Goal: Task Accomplishment & Management: Manage account settings

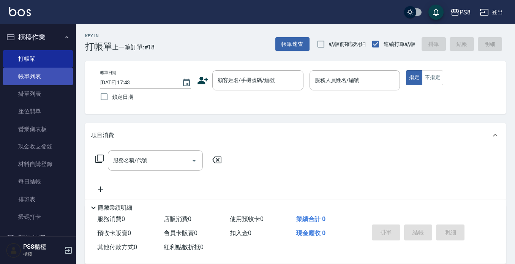
click at [33, 78] on link "帳單列表" at bounding box center [38, 76] width 70 height 17
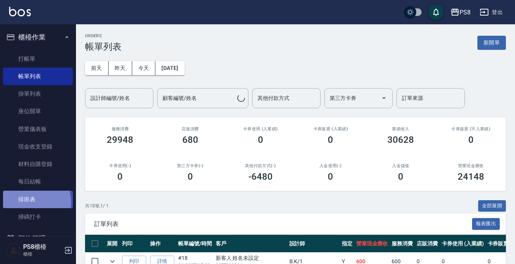
click at [24, 203] on link "排班表" at bounding box center [38, 199] width 70 height 17
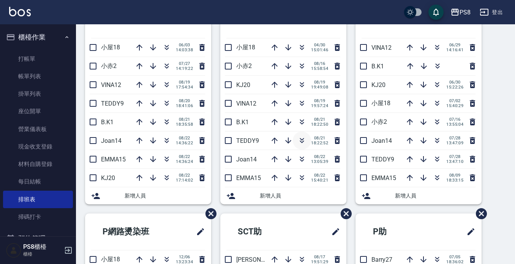
scroll to position [249, 0]
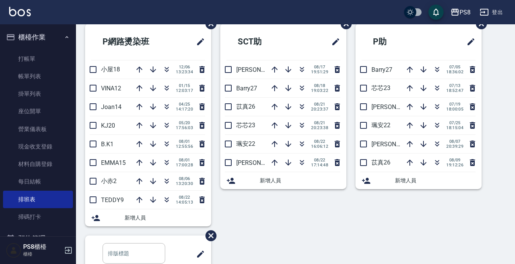
click at [64, 38] on icon "button" at bounding box center [67, 37] width 6 height 6
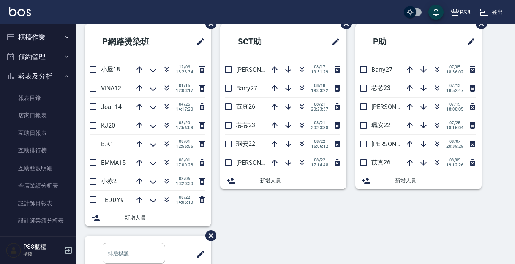
click at [46, 74] on button "報表及分析" at bounding box center [38, 77] width 70 height 20
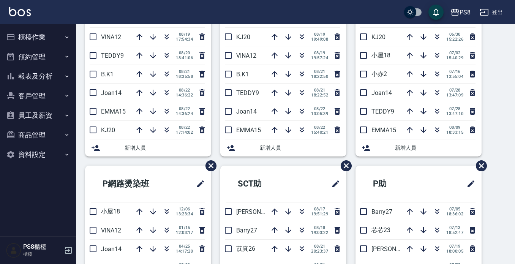
scroll to position [59, 0]
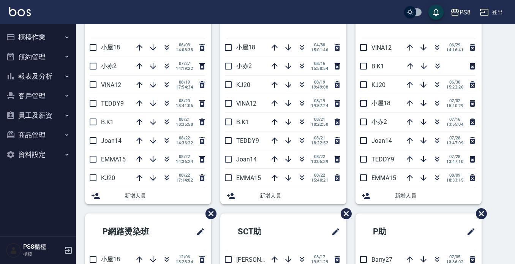
drag, startPoint x: 40, startPoint y: 44, endPoint x: 42, endPoint y: 51, distance: 7.4
click at [40, 44] on button "櫃檯作業" at bounding box center [38, 37] width 70 height 20
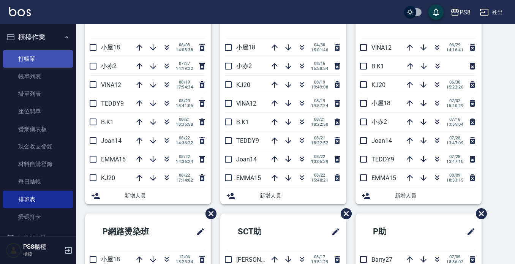
click at [44, 59] on link "打帳單" at bounding box center [38, 58] width 70 height 17
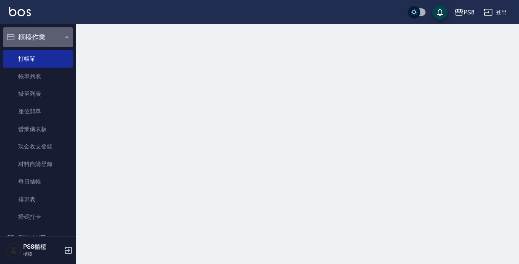
click at [48, 37] on button "櫃檯作業" at bounding box center [38, 37] width 70 height 20
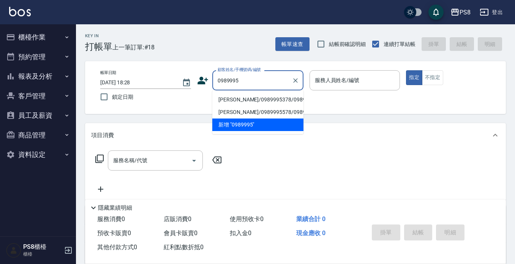
click at [252, 103] on li "李信宏/0989995378/0989995378" at bounding box center [257, 99] width 91 height 13
type input "李信宏/0989995378/0989995378"
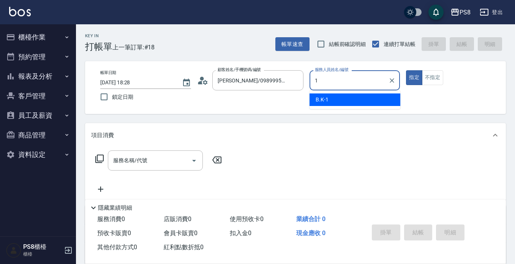
type input "B.K-1"
type button "true"
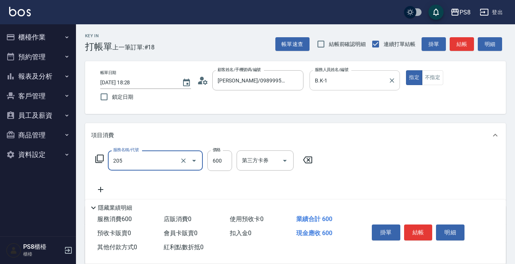
type input "A級洗剪600(205)"
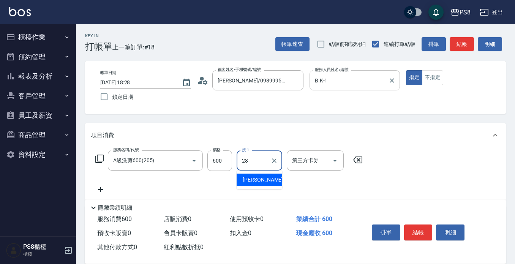
type input "姵蓁-28"
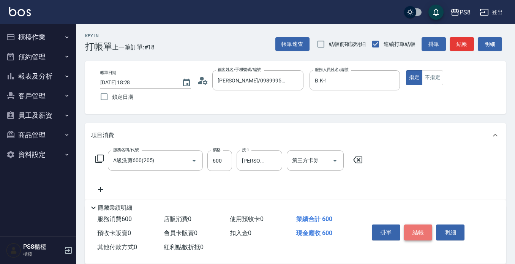
click at [426, 225] on button "結帳" at bounding box center [418, 233] width 29 height 16
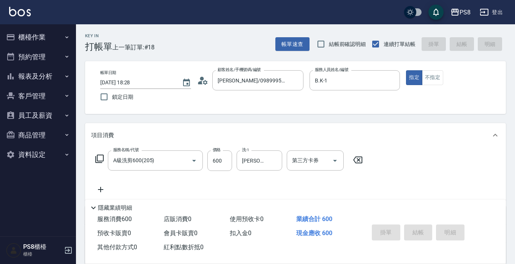
type input "2025/08/22 18:54"
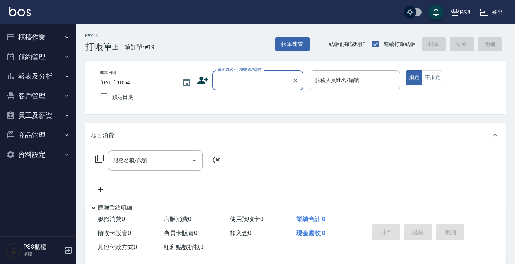
click at [31, 39] on button "櫃檯作業" at bounding box center [38, 37] width 70 height 20
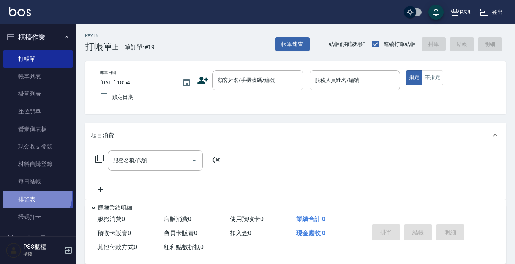
click at [35, 195] on link "排班表" at bounding box center [38, 199] width 70 height 17
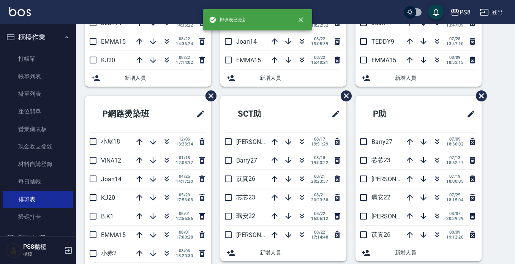
scroll to position [190, 0]
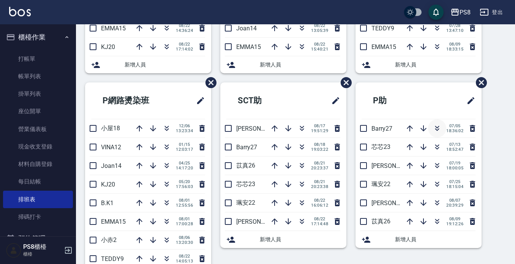
click at [435, 127] on icon "button" at bounding box center [437, 128] width 9 height 9
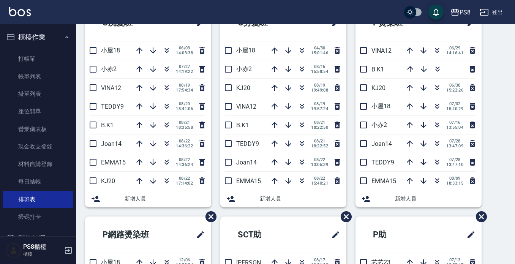
scroll to position [0, 0]
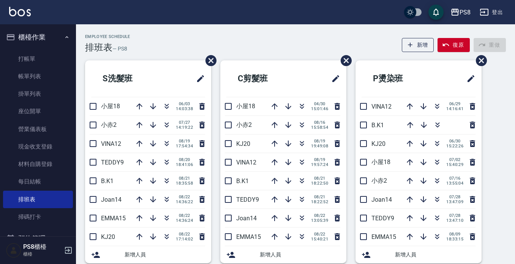
click at [456, 43] on button "復原" at bounding box center [454, 45] width 32 height 14
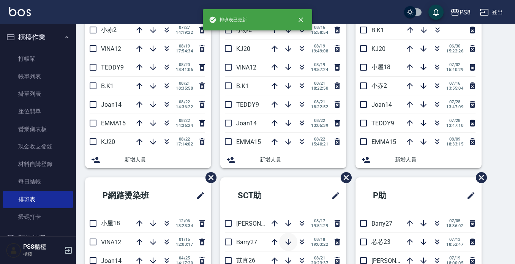
scroll to position [190, 0]
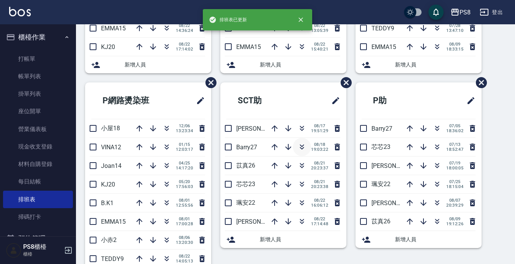
click at [298, 146] on icon "button" at bounding box center [302, 147] width 9 height 9
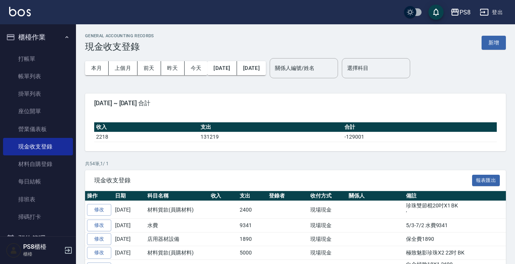
scroll to position [32, 0]
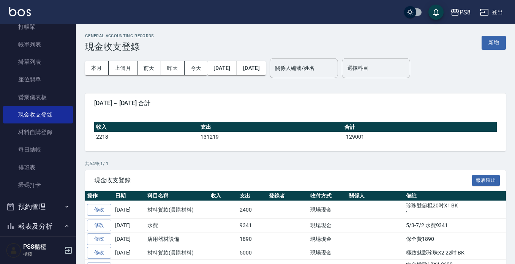
click at [412, 33] on div "GENERAL ACCOUNTING RECORDS 現金收支登錄 新增" at bounding box center [295, 42] width 421 height 19
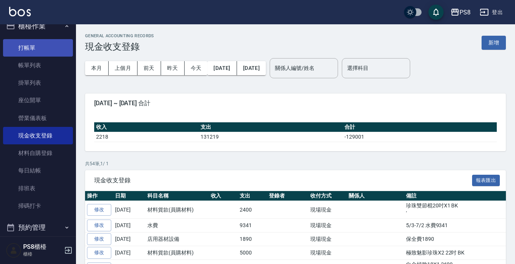
scroll to position [0, 0]
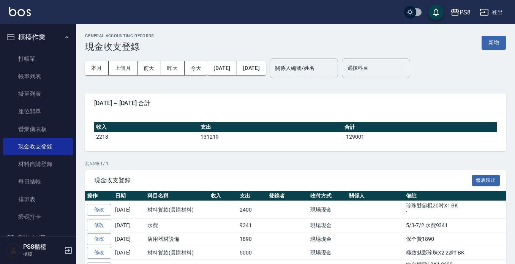
click at [39, 38] on button "櫃檯作業" at bounding box center [38, 37] width 70 height 20
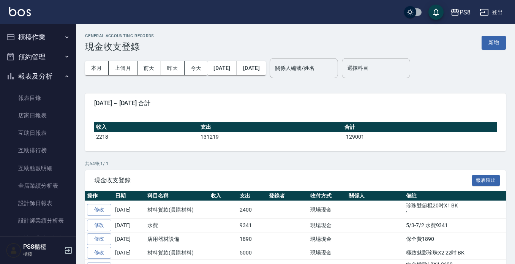
click at [41, 77] on button "報表及分析" at bounding box center [38, 77] width 70 height 20
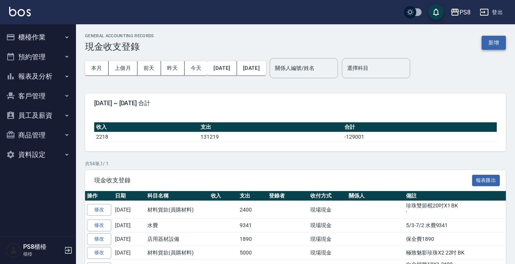
click at [494, 43] on button "新增" at bounding box center [494, 43] width 24 height 14
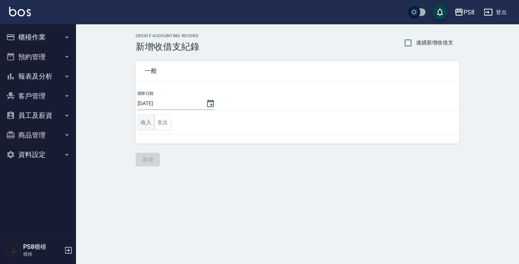
click at [154, 126] on button "收入" at bounding box center [146, 123] width 17 height 16
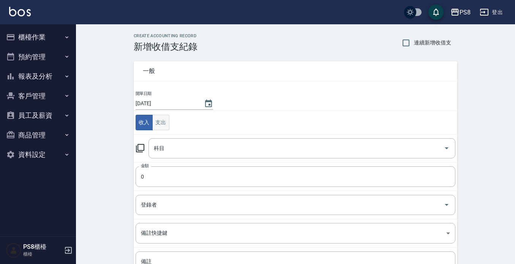
click at [166, 125] on button "支出" at bounding box center [160, 123] width 17 height 16
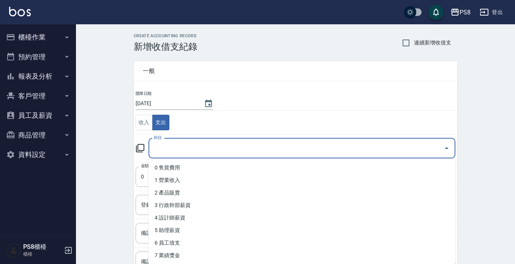
click at [173, 146] on input "科目" at bounding box center [296, 148] width 289 height 13
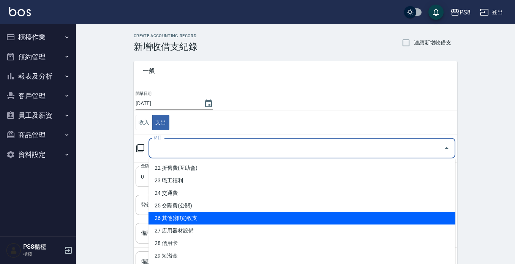
click at [189, 217] on li "26 其他(雜項)收支" at bounding box center [302, 218] width 307 height 13
type input "26 其他(雜項)收支"
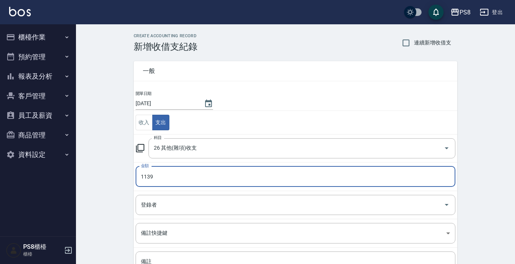
type input "1139"
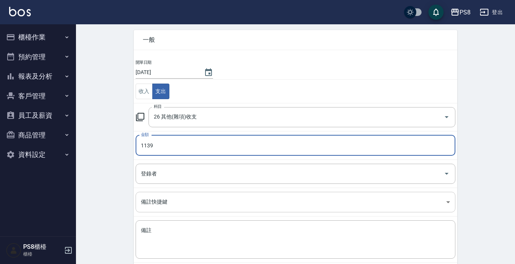
scroll to position [71, 0]
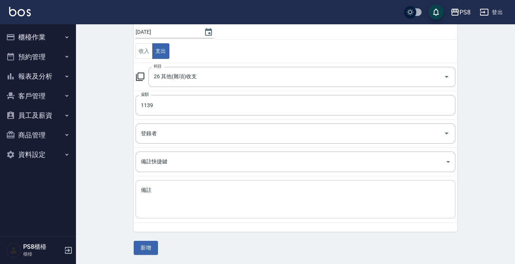
click at [178, 192] on textarea "備註" at bounding box center [295, 200] width 309 height 26
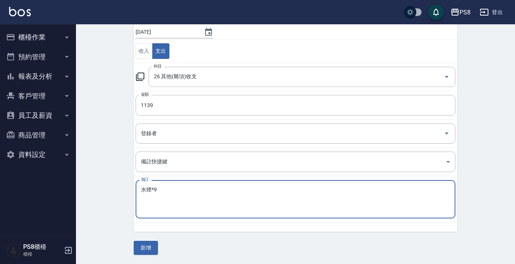
type textarea "水煙*9"
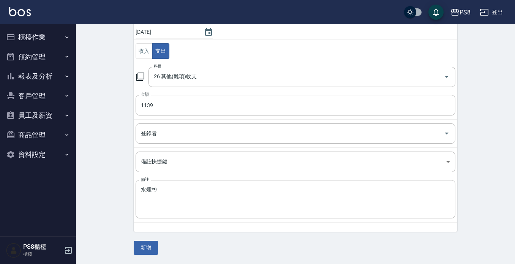
click at [177, 250] on div "一般 開單日期 2025/08/22 收入 支出 科目 26 其他(雜項)收支 科目 金額 1139 金額 登錄者 登錄者 備註快捷鍵 ​ 備註快捷鍵 備註 …" at bounding box center [296, 118] width 324 height 274
click at [151, 242] on button "新增" at bounding box center [146, 248] width 24 height 14
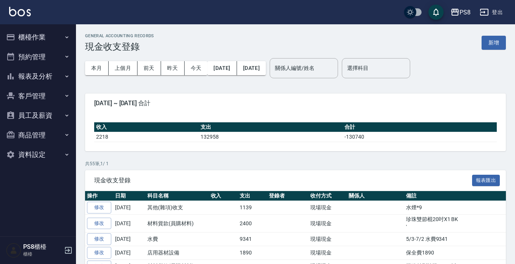
click at [36, 41] on button "櫃檯作業" at bounding box center [38, 37] width 70 height 20
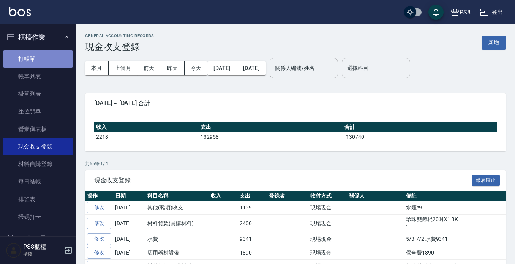
click at [40, 52] on link "打帳單" at bounding box center [38, 58] width 70 height 17
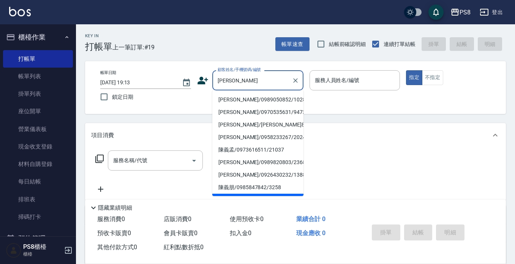
type input "陳薏"
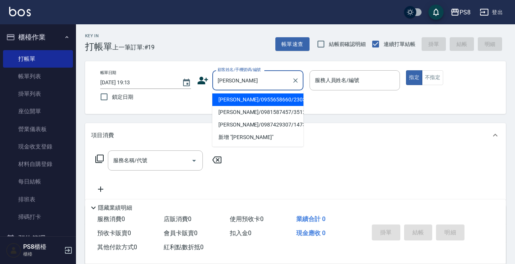
click at [253, 109] on body "PS8 登出 櫃檯作業 打帳單 帳單列表 掛單列表 座位開單 營業儀表板 現金收支登錄 材料自購登錄 每日結帳 排班表 掃碼打卡 預約管理 預約管理 單日預約…" at bounding box center [257, 185] width 515 height 370
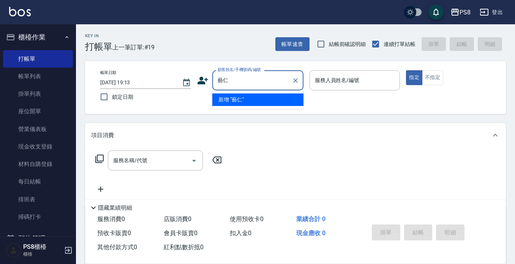
type input "薏仁"
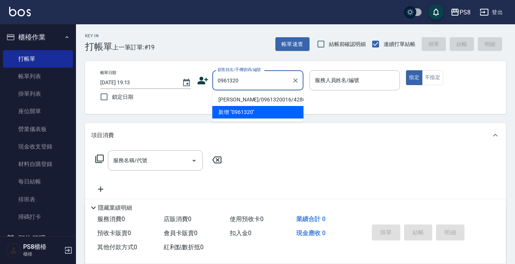
click at [248, 100] on li "陳奕伶/0961320016/4286" at bounding box center [257, 99] width 91 height 13
type input "陳奕伶/0961320016/4286"
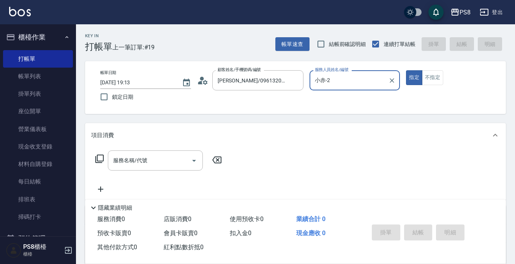
type input "小赤-2"
click at [125, 155] on input "服務名稱/代號" at bounding box center [149, 160] width 77 height 13
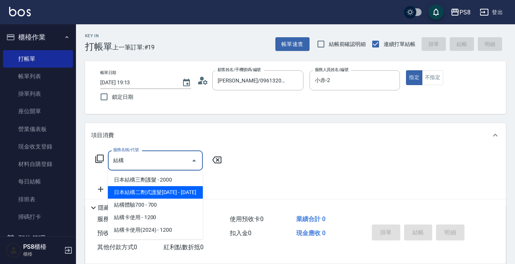
click at [169, 185] on span "日本結構三劑護髮 - 2000" at bounding box center [155, 180] width 95 height 13
type input "日本結構三劑護髮(0428)"
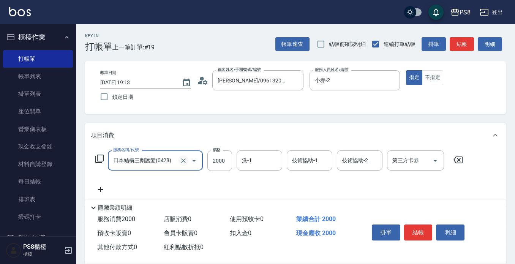
click at [183, 162] on icon "Clear" at bounding box center [184, 161] width 8 height 8
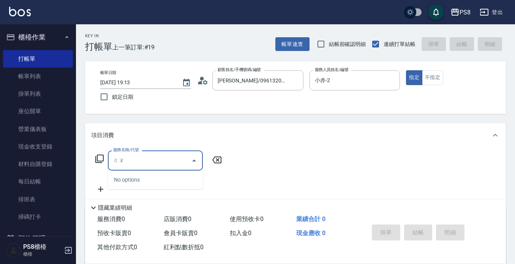
type input "購"
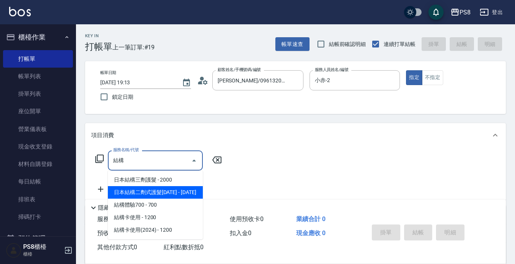
click at [165, 198] on span "日本結構二劑式護髮1600 - 1600" at bounding box center [155, 192] width 95 height 13
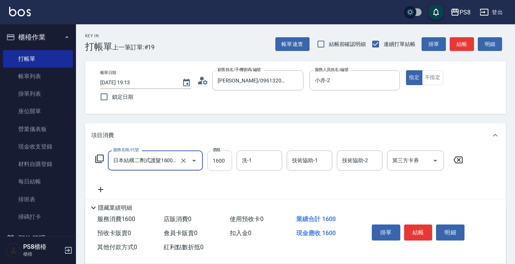
type input "日本結構二劑式護髮1600(904)"
click at [226, 160] on input "1600" at bounding box center [220, 161] width 25 height 21
type input "1300"
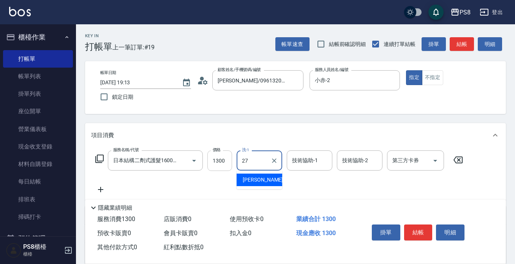
type input "Barry-27"
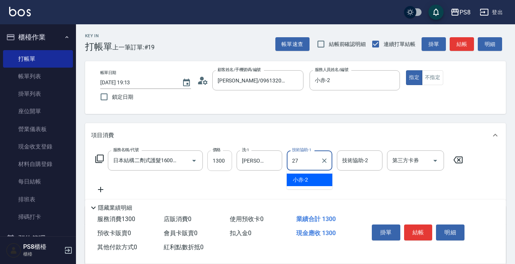
type input "Barry-27"
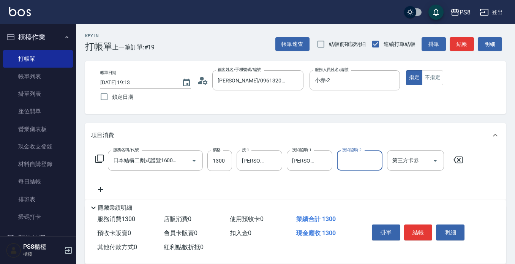
click at [415, 228] on button "結帳" at bounding box center [418, 233] width 29 height 16
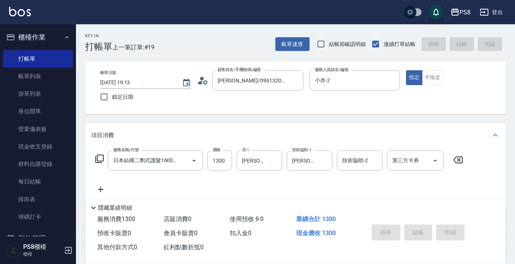
type input "2025/08/22 19:14"
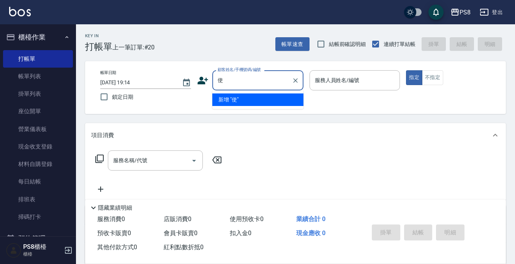
type input "史"
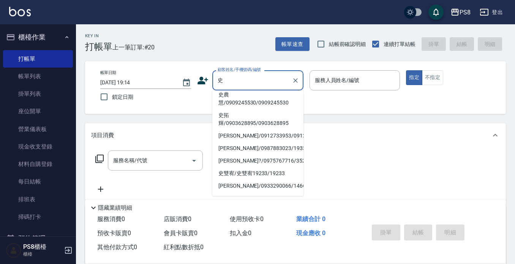
scroll to position [75, 0]
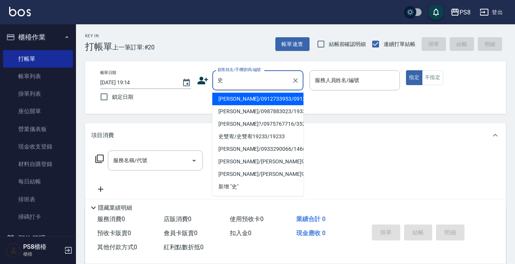
drag, startPoint x: 252, startPoint y: 80, endPoint x: 0, endPoint y: 51, distance: 253.6
click at [0, 52] on div "PS8 登出 櫃檯作業 打帳單 帳單列表 掛單列表 座位開單 營業儀表板 現金收支登錄 材料自購登錄 每日結帳 排班表 掃碼打卡 預約管理 預約管理 單日預約…" at bounding box center [257, 185] width 515 height 370
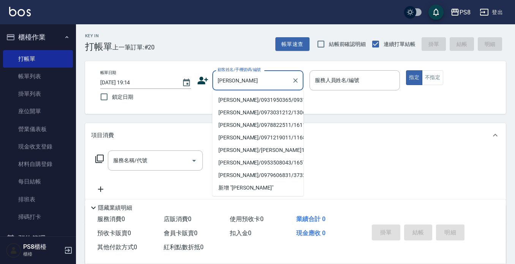
scroll to position [38, 0]
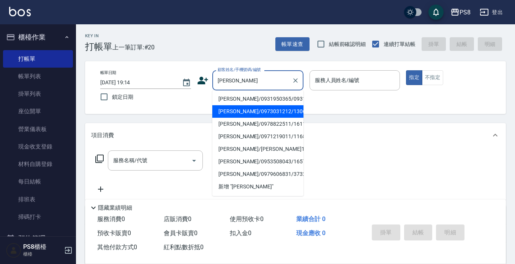
click at [255, 118] on li "呂慧婷/0973031212/13064" at bounding box center [257, 111] width 91 height 13
type input "呂慧婷/0973031212/13064"
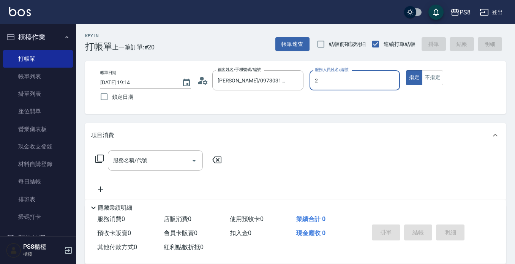
type input "小赤-2"
type button "true"
click at [146, 150] on div "服務名稱/代號 服務名稱/代號" at bounding box center [295, 173] width 421 height 52
click at [139, 152] on div "服務名稱/代號" at bounding box center [155, 161] width 95 height 20
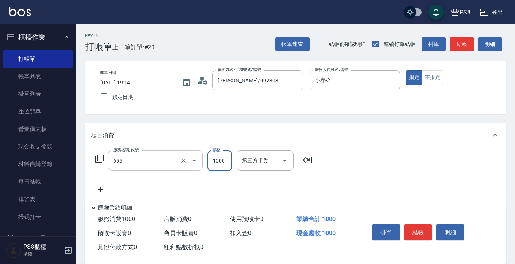
type input "拆接(655)"
type input "1800"
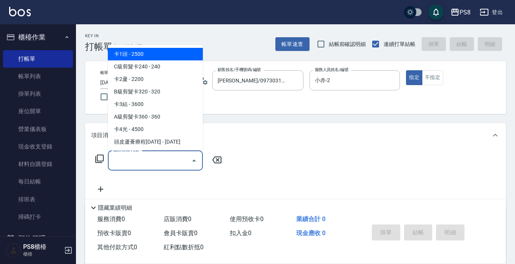
type input "2"
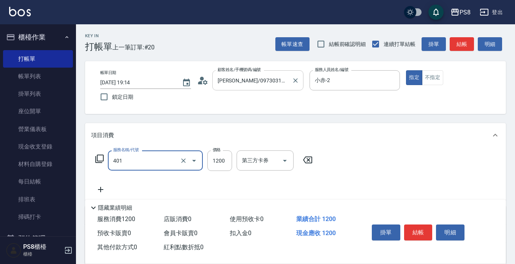
type input "基本染髮(401)"
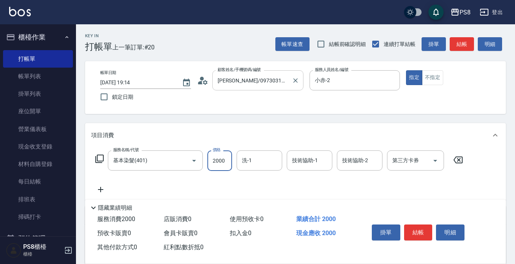
type input "2000"
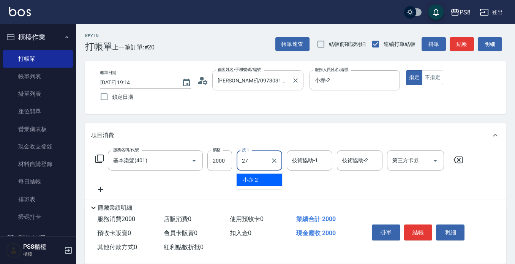
type input "Barry-27"
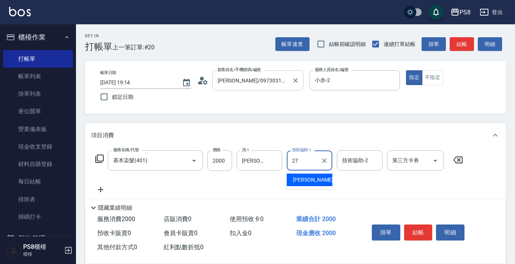
type input "Barry-27"
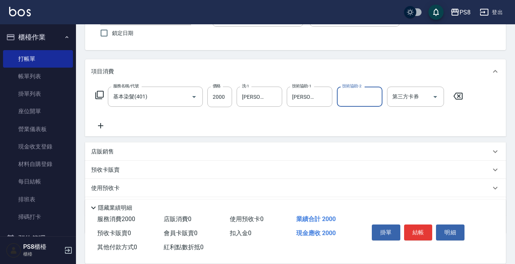
scroll to position [106, 0]
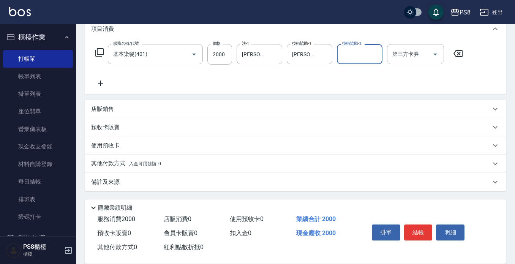
click at [131, 148] on div "使用預收卡" at bounding box center [291, 146] width 400 height 8
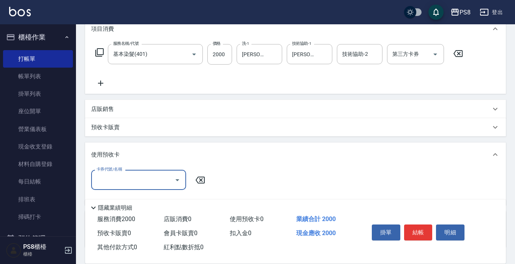
scroll to position [0, 0]
click at [130, 157] on div "使用預收卡" at bounding box center [291, 155] width 400 height 8
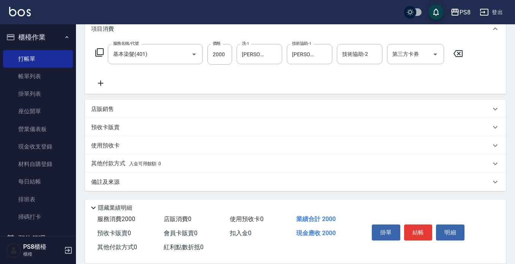
click at [129, 167] on p "其他付款方式 入金可用餘額: 0" at bounding box center [126, 164] width 70 height 8
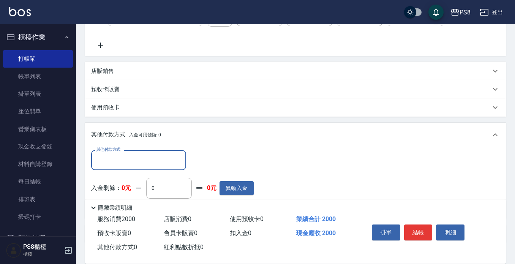
click at [128, 161] on input "其他付款方式" at bounding box center [139, 160] width 88 height 13
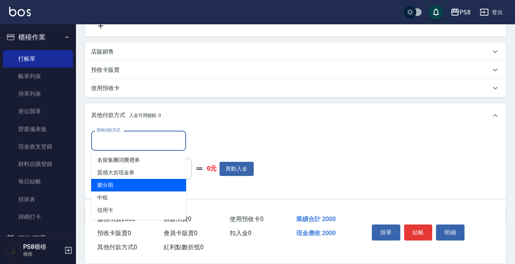
scroll to position [182, 0]
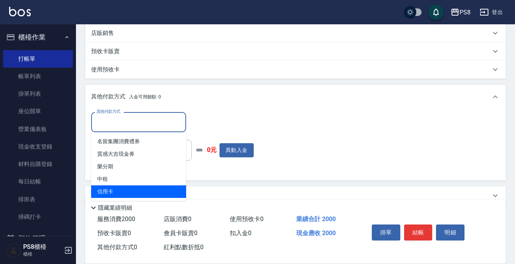
click at [127, 191] on span "信用卡" at bounding box center [138, 191] width 95 height 13
type input "信用卡"
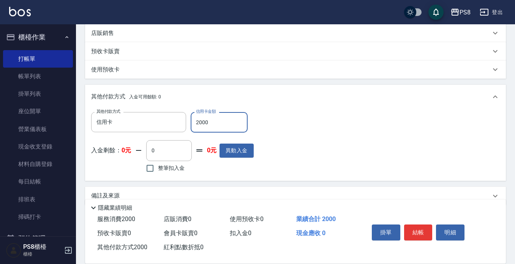
type input "2000"
click at [343, 133] on div "其他付款方式 信用卡 其他付款方式 信用卡金額 2000 信用卡金額 入金剩餘： 0元 0 ​ 整筆扣入金 0元 異動入金" at bounding box center [295, 143] width 409 height 62
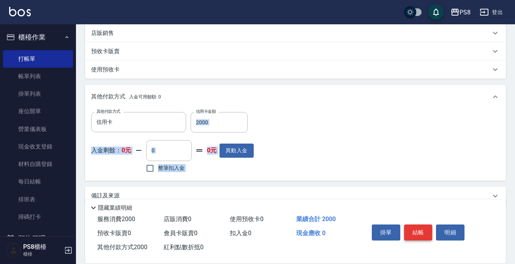
click at [409, 225] on button "結帳" at bounding box center [418, 233] width 29 height 16
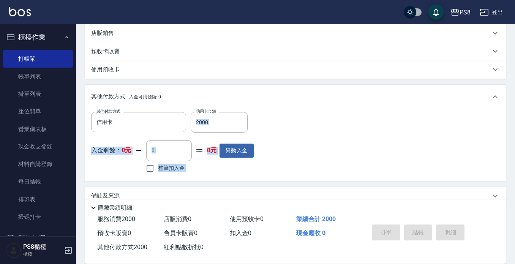
type input "2025/08/22 19:15"
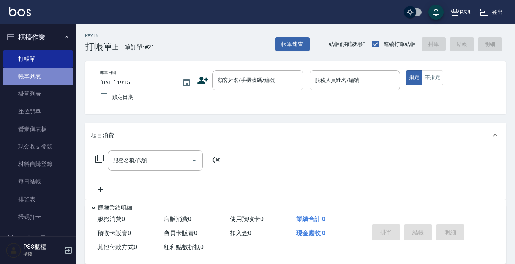
click at [54, 81] on link "帳單列表" at bounding box center [38, 76] width 70 height 17
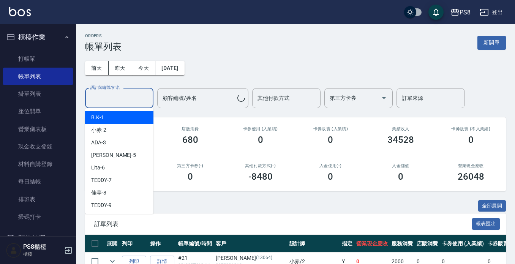
click at [122, 99] on input "設計師編號/姓名" at bounding box center [120, 98] width 62 height 13
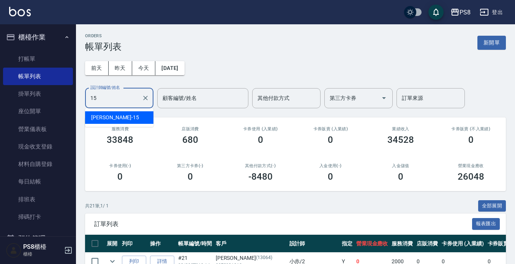
type input "EMMA-15"
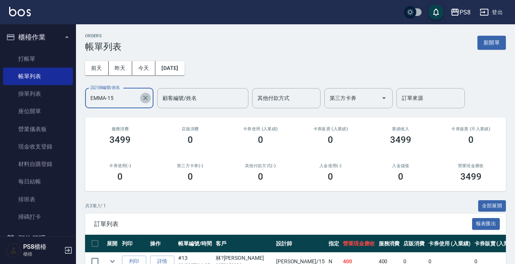
drag, startPoint x: 147, startPoint y: 100, endPoint x: 147, endPoint y: 86, distance: 13.3
click at [147, 99] on icon "Clear" at bounding box center [145, 98] width 5 height 5
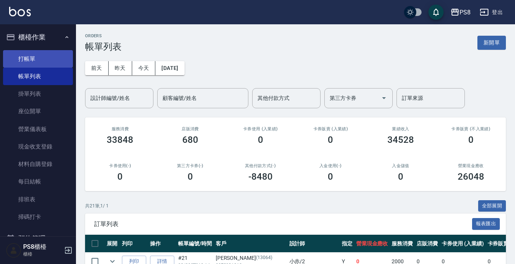
click at [57, 50] on ul "打帳單 帳單列表 掛單列表 座位開單 營業儀表板 現金收支登錄 材料自購登錄 每日結帳 排班表 掃碼打卡" at bounding box center [38, 138] width 70 height 182
click at [50, 58] on link "打帳單" at bounding box center [38, 58] width 70 height 17
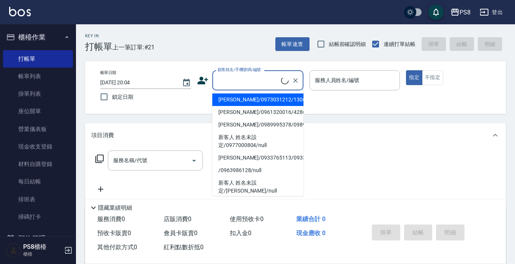
click at [230, 81] on input "顧客姓名/手機號碼/編號" at bounding box center [248, 80] width 65 height 13
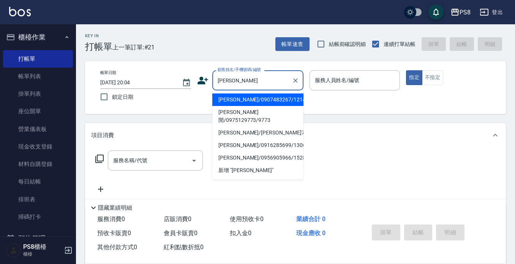
click at [264, 98] on li "林泓佑/0907483267/12148" at bounding box center [257, 99] width 91 height 13
type input "林泓佑/0907483267/12148"
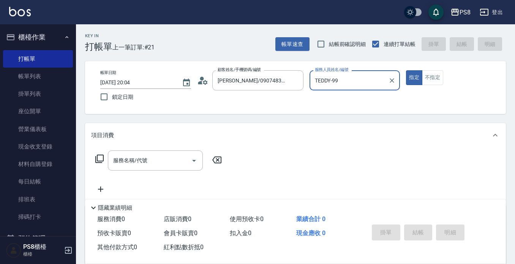
click at [406, 70] on button "指定" at bounding box center [414, 77] width 16 height 15
type input "TEDDY-9"
type button "true"
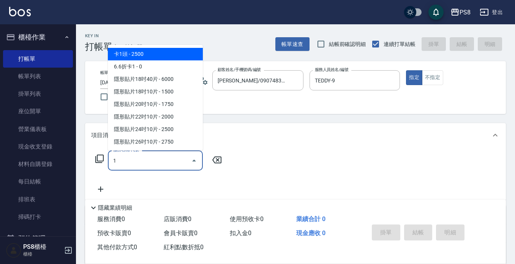
type input "1"
click at [204, 83] on icon at bounding box center [205, 82] width 5 height 5
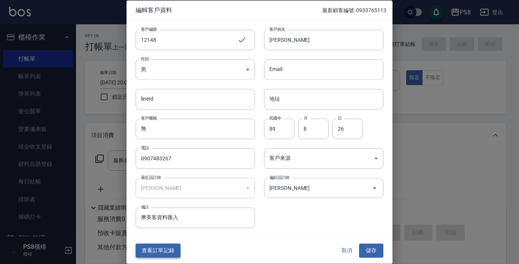
click at [166, 246] on button "查看訂單記錄" at bounding box center [158, 251] width 45 height 14
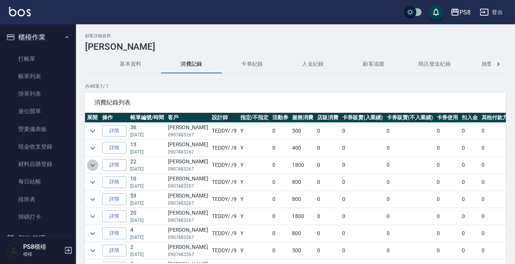
click at [89, 163] on icon "expand row" at bounding box center [92, 165] width 9 height 9
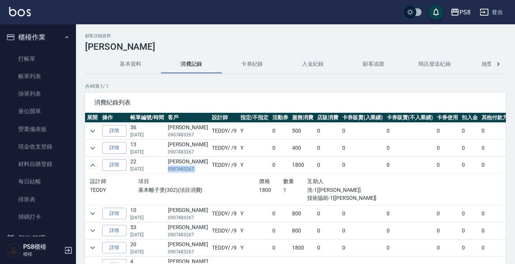
copy p "0907483267"
drag, startPoint x: 169, startPoint y: 167, endPoint x: 196, endPoint y: 171, distance: 27.3
click at [196, 171] on tr "詳情 22 03/07/2025 林泓佑 0907483267 TEDDY / /9 Y 0 1800 0 0 0 0 0 0 1800" at bounding box center [322, 165] width 474 height 17
drag, startPoint x: 41, startPoint y: 25, endPoint x: 41, endPoint y: 16, distance: 8.4
click at [40, 17] on div "PS8 登出 櫃檯作業 打帳單 帳單列表 掛單列表 座位開單 營業儀表板 現金收支登錄 材料自購登錄 每日結帳 排班表 掃碼打卡 預約管理 預約管理 單日預約…" at bounding box center [257, 158] width 515 height 316
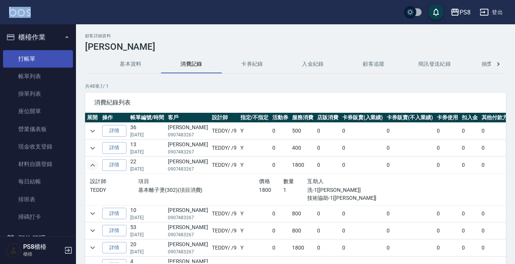
click at [42, 63] on link "打帳單" at bounding box center [38, 58] width 70 height 17
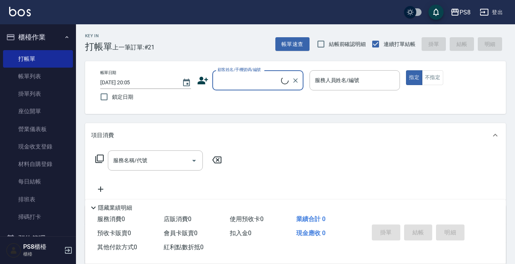
click at [249, 83] on input "顧客姓名/手機號碼/編號" at bounding box center [248, 80] width 65 height 13
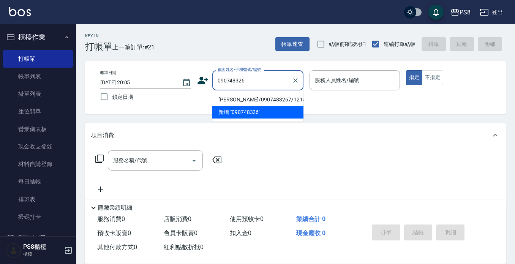
click at [244, 98] on li "林泓佑/0907483267/12148" at bounding box center [257, 99] width 91 height 13
type input "林泓佑/0907483267/12148"
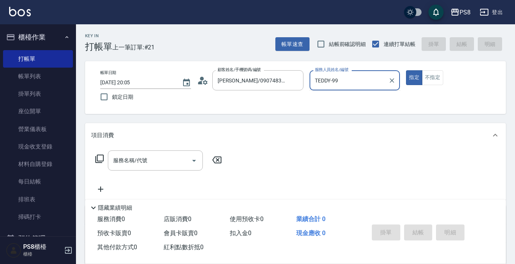
click at [406, 70] on button "指定" at bounding box center [414, 77] width 16 height 15
type input "TEDDY-9"
type button "true"
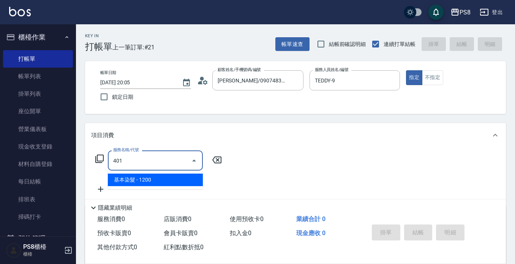
type input "基本染髮(401)"
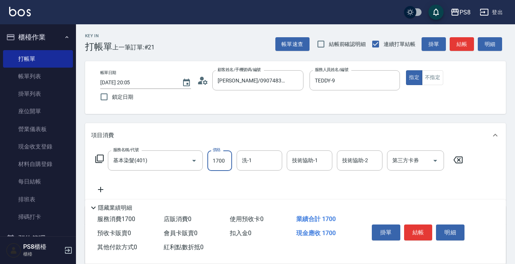
type input "1700"
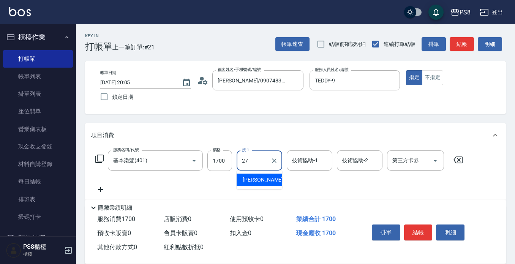
type input "Barry-27"
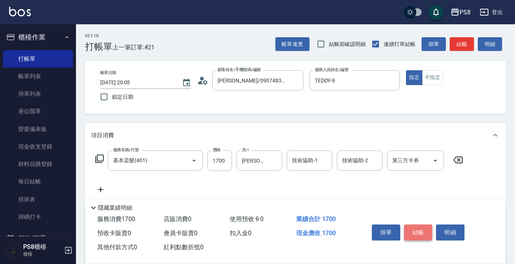
click at [415, 225] on button "結帳" at bounding box center [418, 233] width 29 height 16
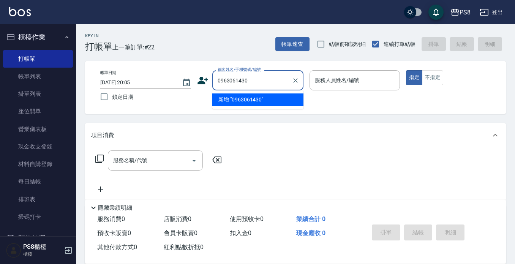
click at [260, 91] on ul "新增 "0963061430"" at bounding box center [257, 99] width 91 height 19
drag, startPoint x: 260, startPoint y: 88, endPoint x: 220, endPoint y: 85, distance: 39.3
click at [220, 85] on div "0963061430 顧客姓名/手機號碼/編號" at bounding box center [257, 80] width 91 height 20
drag, startPoint x: 246, startPoint y: 82, endPoint x: 206, endPoint y: 79, distance: 40.4
click at [206, 79] on div "顧客姓名/手機號碼/編號 0963061430 顧客姓名/手機號碼/編號" at bounding box center [250, 80] width 106 height 20
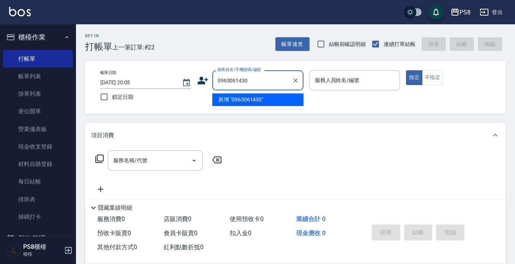
click at [286, 84] on input "0963061430" at bounding box center [252, 80] width 73 height 13
drag, startPoint x: 264, startPoint y: 84, endPoint x: 213, endPoint y: 74, distance: 51.5
click at [213, 74] on div "0963061430 顧客姓名/手機號碼/編號" at bounding box center [257, 80] width 91 height 20
type input "0963061430"
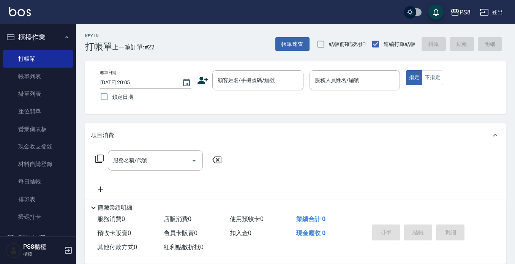
click at [202, 77] on icon at bounding box center [203, 81] width 11 height 8
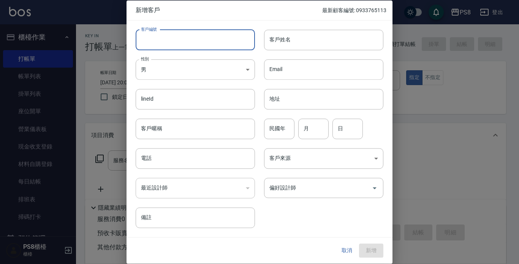
click at [212, 36] on input "客戶編號" at bounding box center [195, 40] width 119 height 21
paste input "0963061430"
type input "0963061430"
click at [288, 42] on input "客戶姓名" at bounding box center [323, 40] width 119 height 21
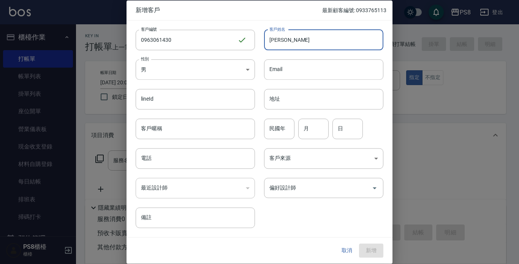
type input "陳俊鋐"
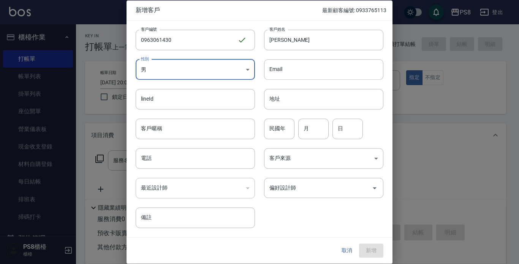
click at [284, 125] on input "民國年" at bounding box center [279, 129] width 30 height 21
type input "98"
type input "08"
type input "07"
paste input "0963061430"
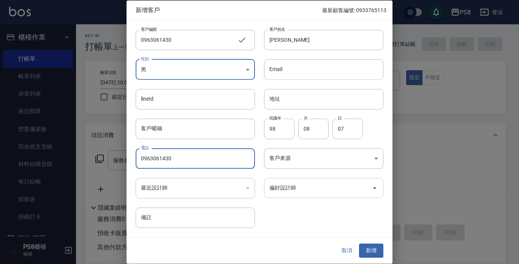
type input "0963061430"
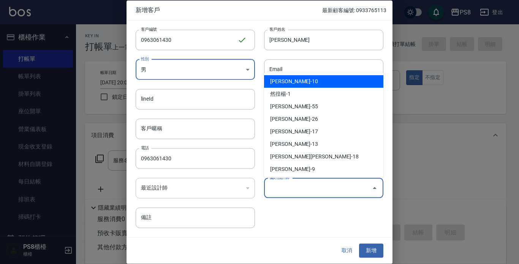
click at [327, 184] on input "偏好設計師" at bounding box center [318, 187] width 101 height 13
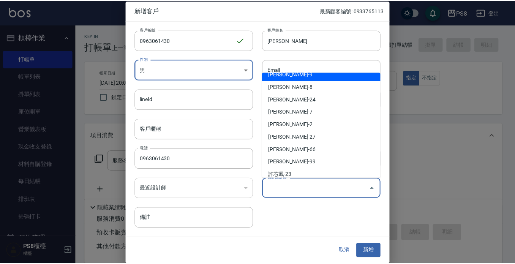
scroll to position [152, 0]
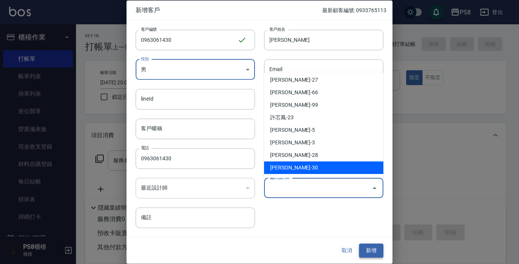
type input "蔡東恩"
click at [379, 249] on button "新增" at bounding box center [371, 251] width 24 height 14
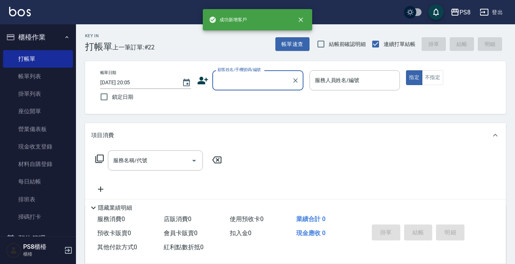
click at [247, 80] on input "顧客姓名/手機號碼/編號" at bounding box center [252, 80] width 73 height 13
paste input "0963061430"
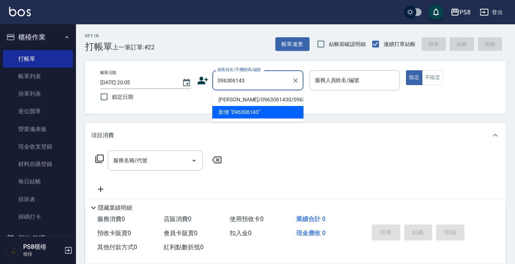
click at [244, 103] on li "陳俊鋐/0963061430/0963061430" at bounding box center [257, 99] width 91 height 13
type input "陳俊鋐/0963061430/0963061430"
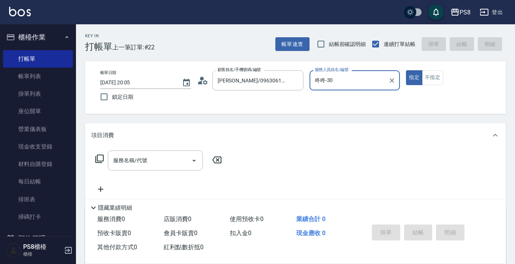
type input "咚咚-3"
click at [399, 83] on div "咚咚-3 服務人員姓名/編號" at bounding box center [355, 80] width 91 height 20
click at [392, 81] on icon "Clear" at bounding box center [392, 80] width 5 height 5
click at [387, 81] on input "服務人員姓名/編號" at bounding box center [355, 80] width 84 height 13
type input "TEDDY-9"
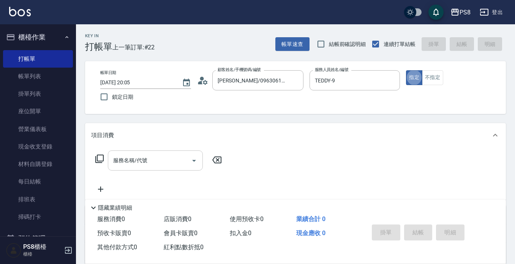
click at [154, 168] on div "服務名稱/代號" at bounding box center [155, 161] width 95 height 20
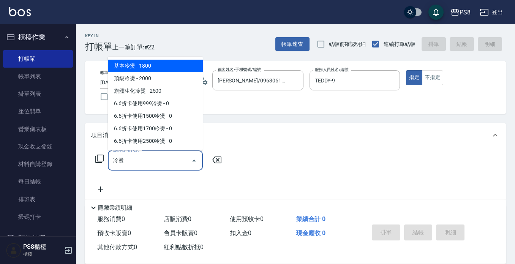
click at [167, 67] on span "基本冷燙 - 1800" at bounding box center [155, 66] width 95 height 13
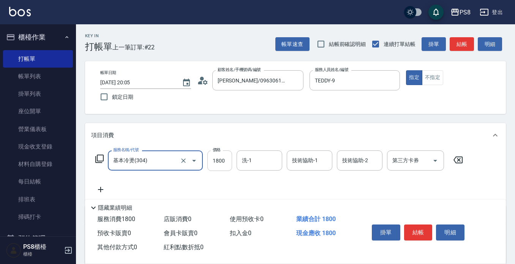
type input "基本冷燙(304)"
click at [222, 166] on input "1800" at bounding box center [220, 161] width 25 height 21
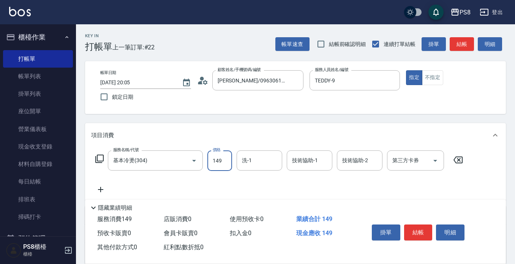
type input "1499"
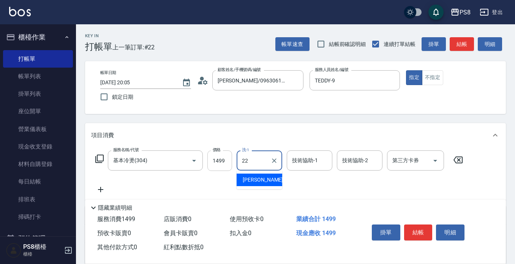
type input "珮安-22"
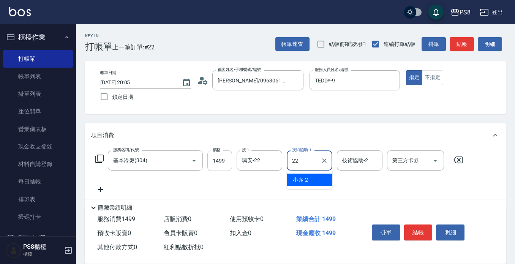
type input "珮安-22"
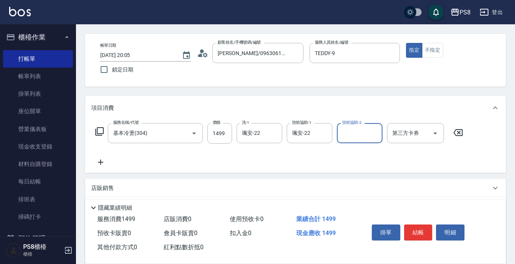
scroll to position [106, 0]
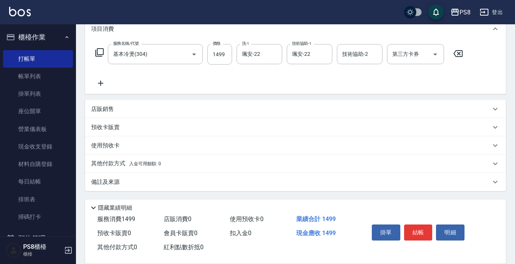
click at [98, 84] on icon at bounding box center [100, 83] width 5 height 5
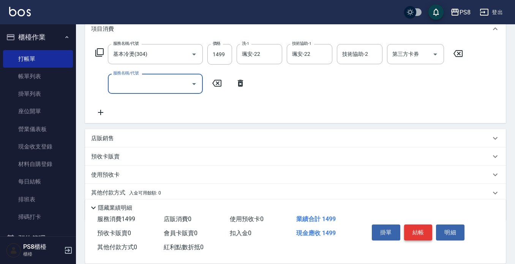
click at [427, 233] on button "結帳" at bounding box center [418, 233] width 29 height 16
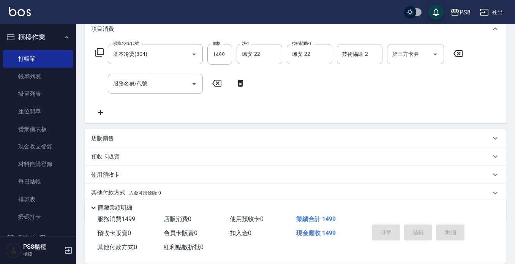
type input "2025/08/22 20:06"
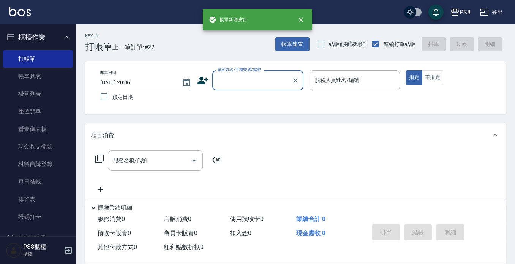
scroll to position [0, 0]
click at [238, 79] on input "顧客姓名/手機號碼/編號" at bounding box center [252, 80] width 73 height 13
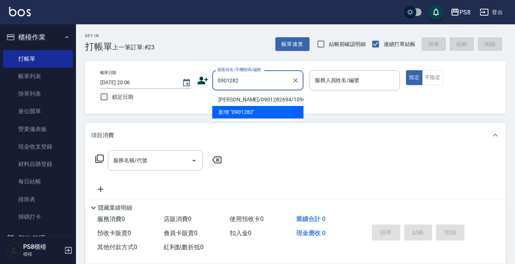
click at [249, 100] on li "葉盈牧/0901282694/10963" at bounding box center [257, 99] width 91 height 13
type input "葉盈牧/0901282694/10963"
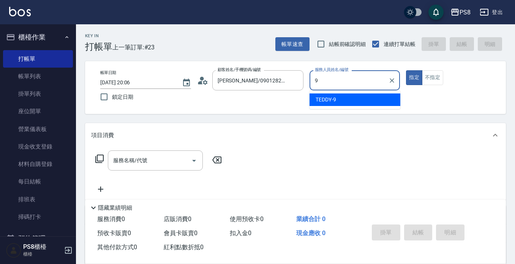
type input "TEDDY-9"
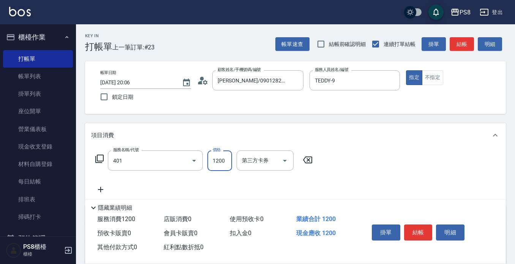
type input "基本染髮(401)"
type input "1499"
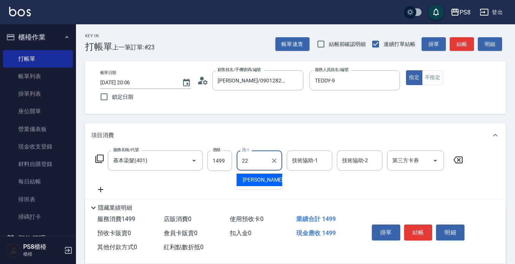
type input "珮安-22"
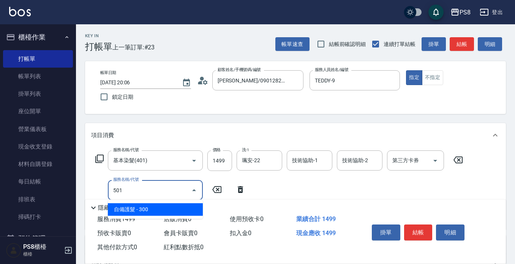
type input "自備護髮(501)"
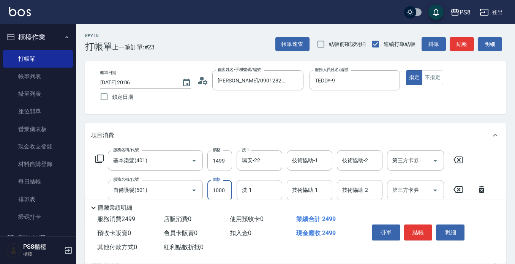
type input "1000"
type input "珮安-22"
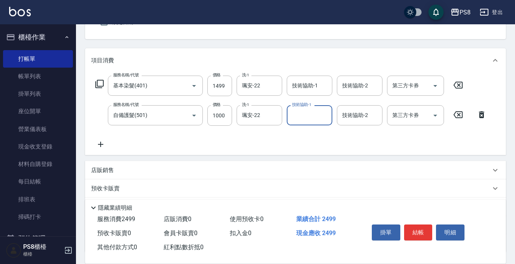
scroll to position [76, 0]
click at [101, 138] on div "服務名稱/代號 基本染髮(401) 服務名稱/代號 價格 1499 價格 洗-1 珮安-22 洗-1 技術協助-1 技術協助-1 技術協助-2 技術協助-2 …" at bounding box center [291, 110] width 400 height 73
click at [106, 142] on icon at bounding box center [100, 143] width 19 height 9
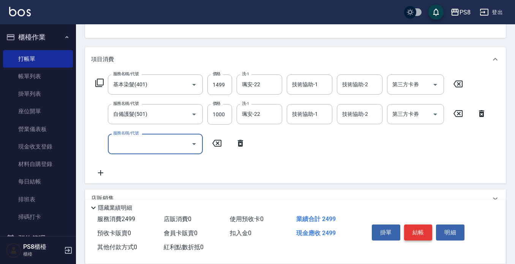
click at [429, 231] on button "結帳" at bounding box center [418, 233] width 29 height 16
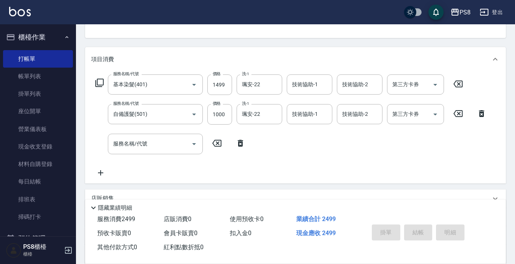
type input "2025/08/22 20:07"
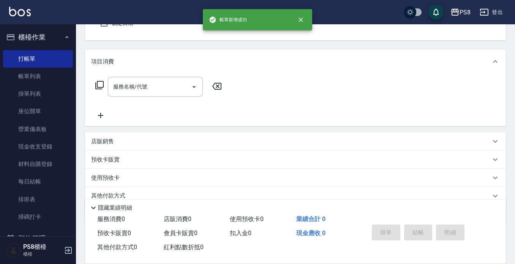
scroll to position [0, 0]
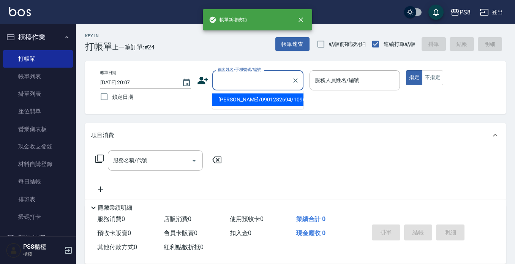
click at [260, 80] on input "顧客姓名/手機號碼/編號" at bounding box center [252, 80] width 73 height 13
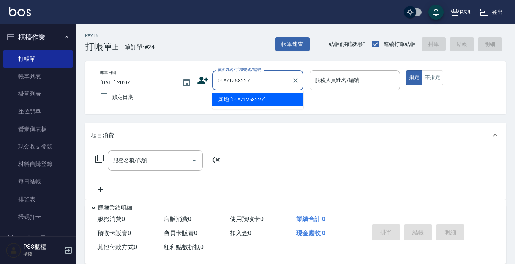
click at [225, 81] on input "09*71258227" at bounding box center [252, 80] width 73 height 13
click at [263, 94] on li "洪永彬/0971258227/" at bounding box center [257, 99] width 91 height 13
type input "洪永彬/0971258227/"
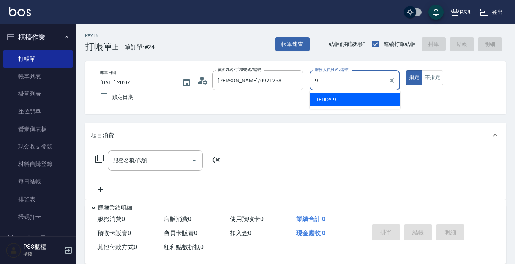
type input "TEDDY-9"
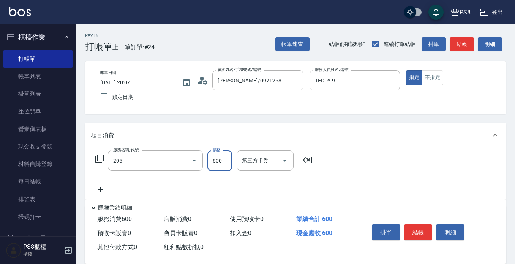
type input "A級洗剪600(205)"
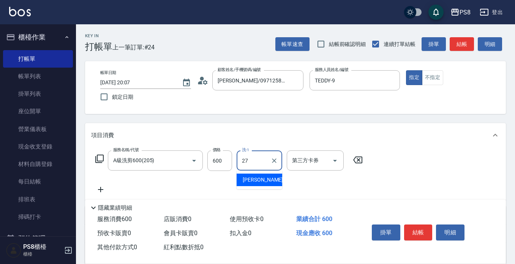
type input "Barry-27"
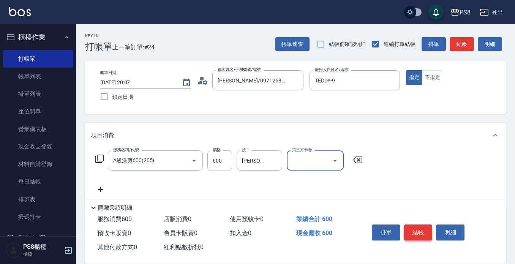
click at [419, 232] on button "結帳" at bounding box center [418, 233] width 29 height 16
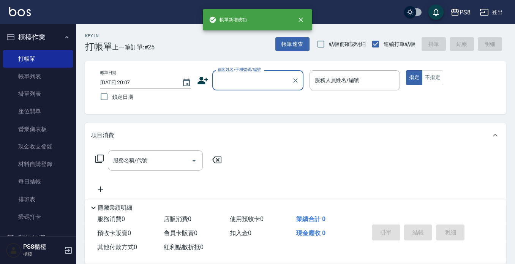
click at [254, 85] on input "顧客姓名/手機號碼/編號" at bounding box center [252, 80] width 73 height 13
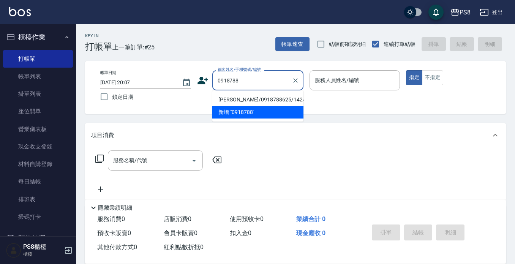
click at [251, 100] on li "洪祐軒/0918788625/14245" at bounding box center [257, 99] width 91 height 13
type input "洪祐軒/0918788625/14245"
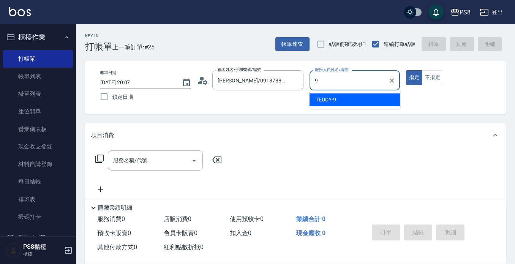
type input "TEDDY-9"
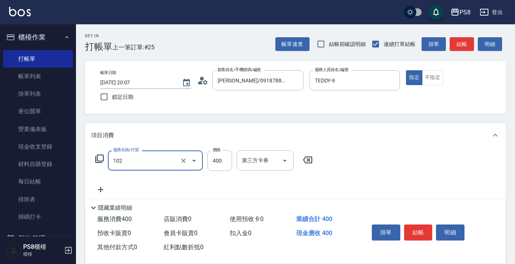
type input "精油洗髮(102)"
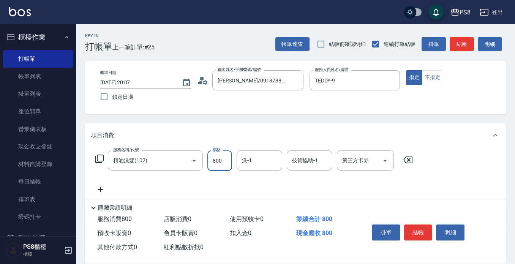
type input "800"
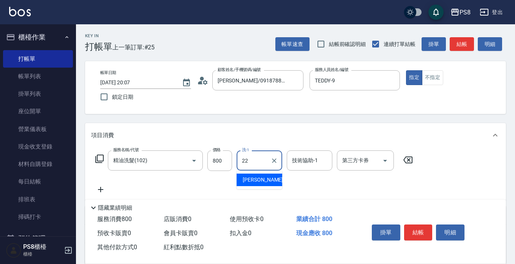
type input "珮安-22"
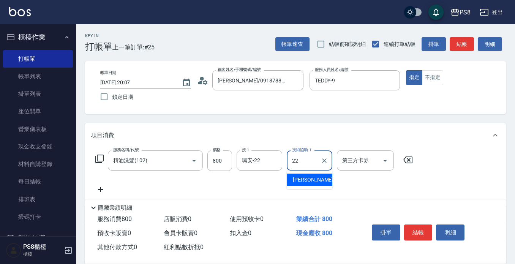
type input "珮安-22"
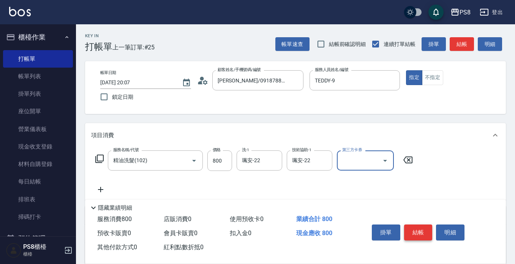
click at [424, 228] on button "結帳" at bounding box center [418, 233] width 29 height 16
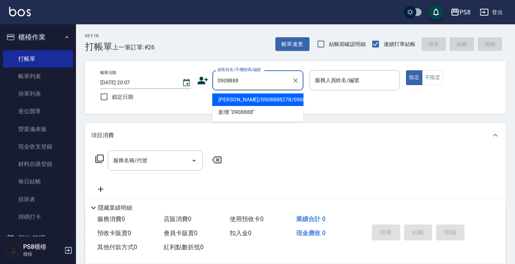
click at [275, 106] on li "周暐祺/0908888278/0908888278" at bounding box center [257, 99] width 91 height 13
type input "周暐祺/0908888278/0908888278"
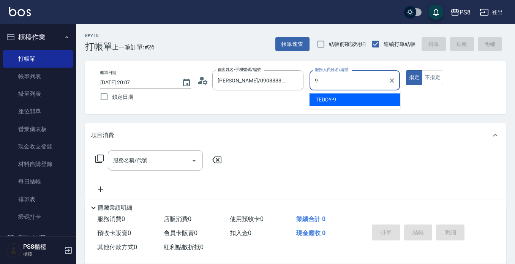
type input "TEDDY-9"
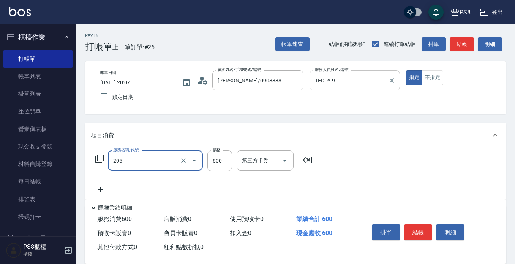
type input "A級洗剪600(205)"
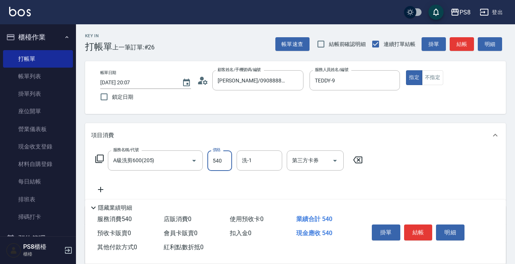
type input "540"
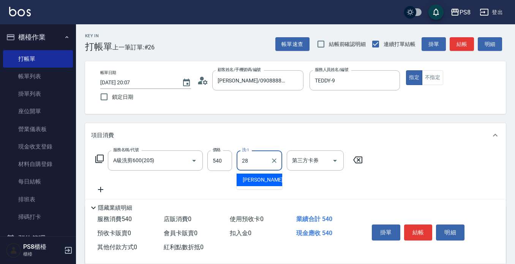
type input "姵蓁-28"
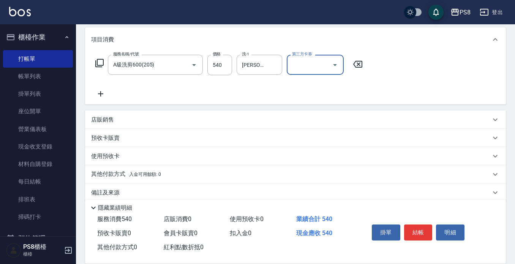
scroll to position [106, 0]
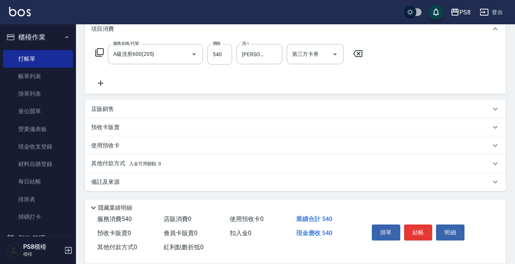
click at [124, 161] on p "其他付款方式 入金可用餘額: 0" at bounding box center [126, 164] width 70 height 8
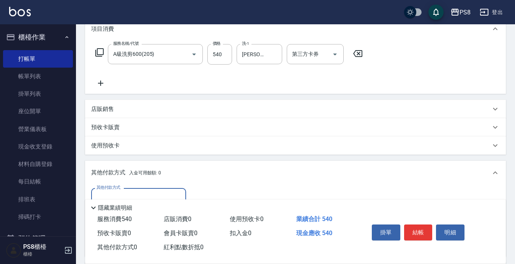
scroll to position [144, 0]
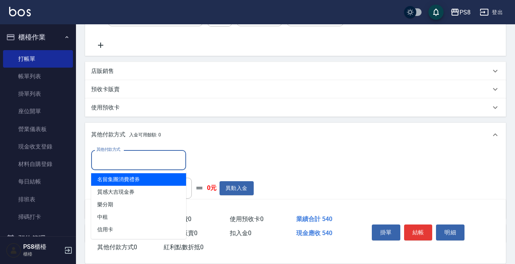
click at [135, 157] on input "其他付款方式" at bounding box center [139, 160] width 88 height 13
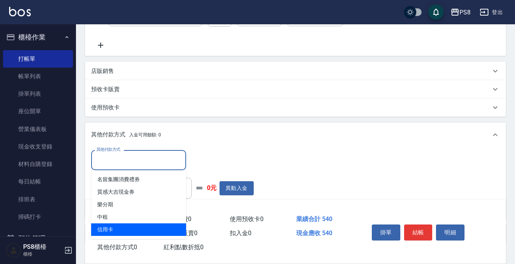
click at [138, 226] on span "信用卡" at bounding box center [138, 229] width 95 height 13
type input "信用卡"
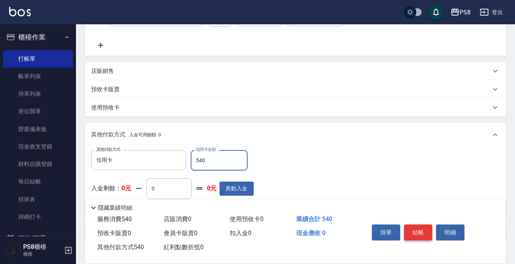
type input "540"
click at [419, 225] on button "結帳" at bounding box center [418, 233] width 29 height 16
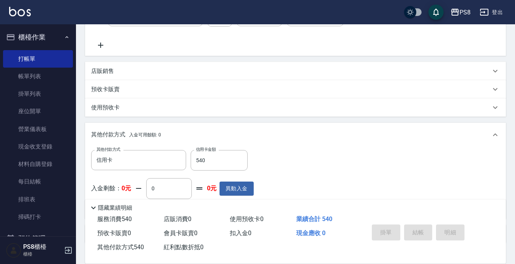
type input "2025/08/22 20:08"
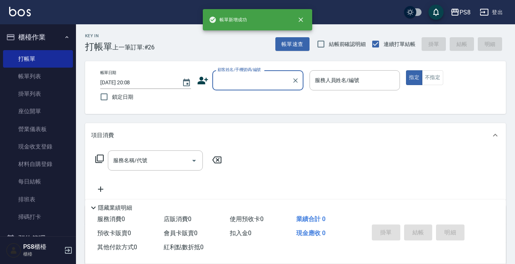
scroll to position [0, 0]
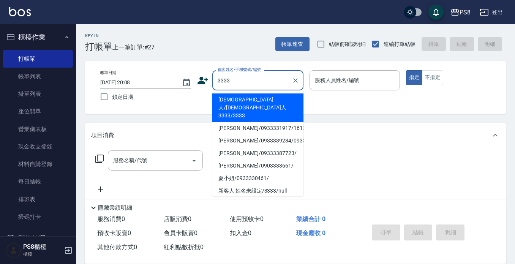
click at [268, 97] on li "外國人/外國人3333/3333" at bounding box center [257, 107] width 91 height 29
type input "外國人/外國人3333/3333"
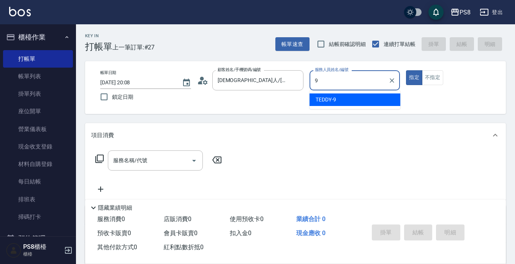
type input "TEDDY-9"
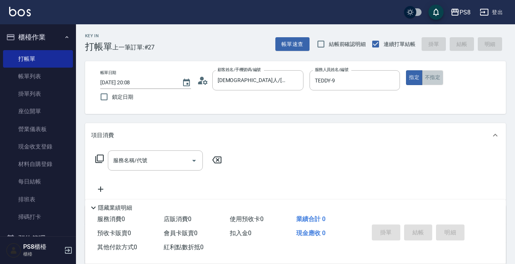
click at [434, 83] on button "不指定" at bounding box center [432, 77] width 21 height 15
click at [180, 165] on input "服務名稱/代號" at bounding box center [149, 160] width 77 height 13
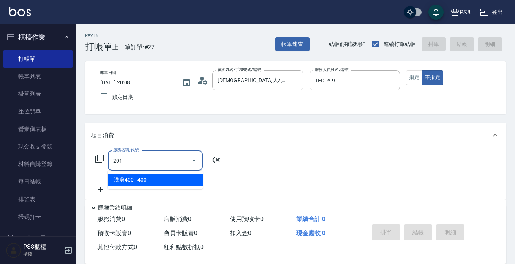
type input "洗剪400(201)"
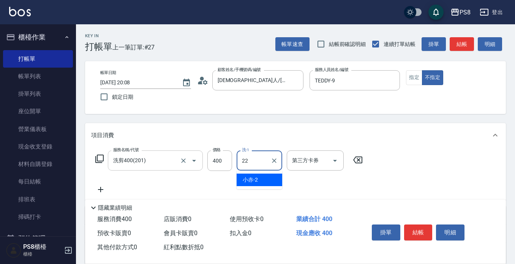
type input "珮安-22"
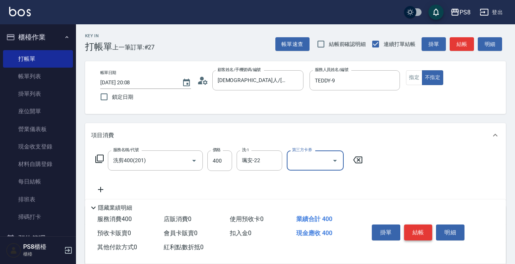
click at [420, 228] on button "結帳" at bounding box center [418, 233] width 29 height 16
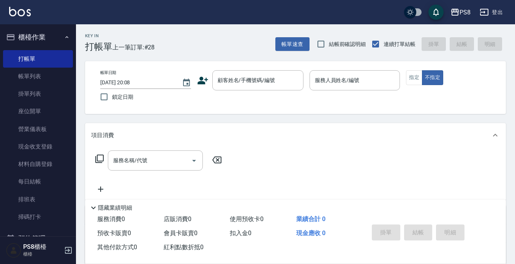
drag, startPoint x: 422, startPoint y: 234, endPoint x: 371, endPoint y: 202, distance: 60.4
click at [420, 232] on div "掛單 結帳 明細" at bounding box center [418, 234] width 99 height 24
click at [43, 69] on link "帳單列表" at bounding box center [38, 76] width 70 height 17
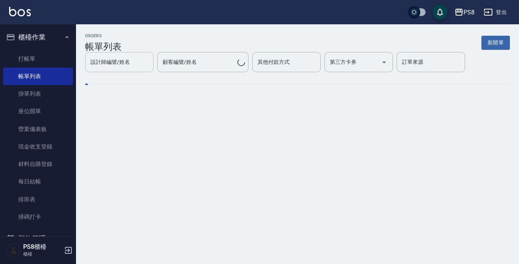
click at [130, 72] on div "設計師編號/姓名 設計師編號/姓名 顧客編號/姓名 顧客編號/姓名 其他付款方式 其他付款方式 第三方卡券 第三方卡券 訂單來源 訂單來源" at bounding box center [297, 62] width 425 height 20
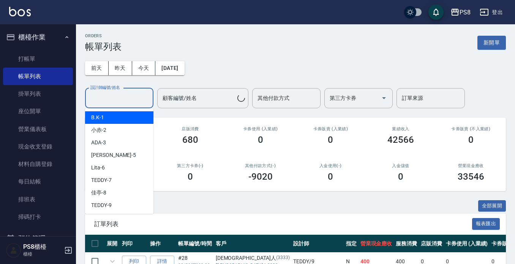
click at [128, 96] on input "設計師編號/姓名" at bounding box center [120, 98] width 62 height 13
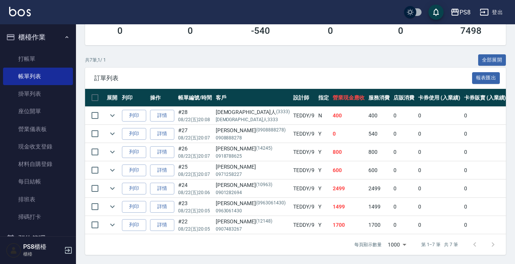
scroll to position [152, 0]
type input "TEDDY-9"
click at [162, 184] on link "詳情" at bounding box center [162, 189] width 24 height 12
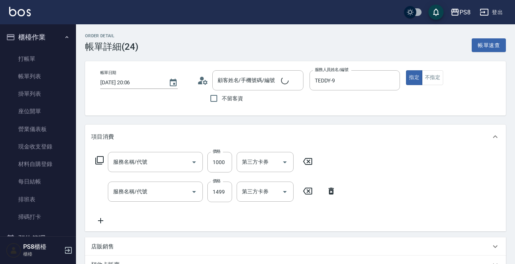
type input "2025/08/22 20:06"
type input "TEDDY-9"
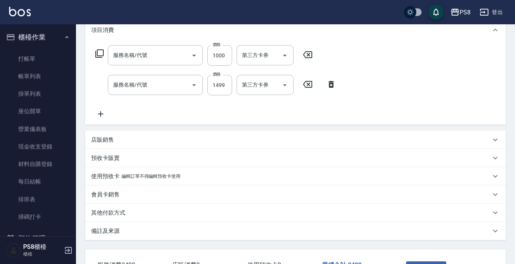
type input "葉盈牧/0901282694/10963"
type input "自備護髮(501)"
type input "基本染髮(401)"
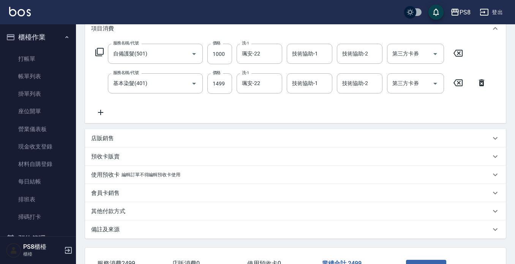
click at [120, 212] on p "其他付款方式" at bounding box center [108, 212] width 34 height 8
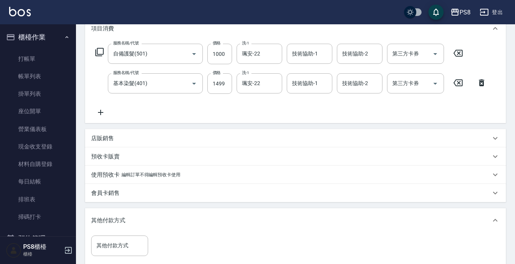
scroll to position [184, 0]
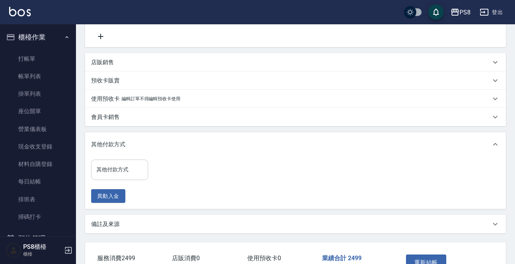
click at [112, 160] on div "其他付款方式" at bounding box center [119, 170] width 57 height 20
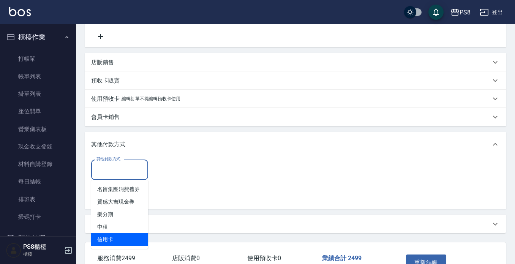
click at [131, 239] on span "信用卡" at bounding box center [119, 239] width 57 height 13
type input "信用卡"
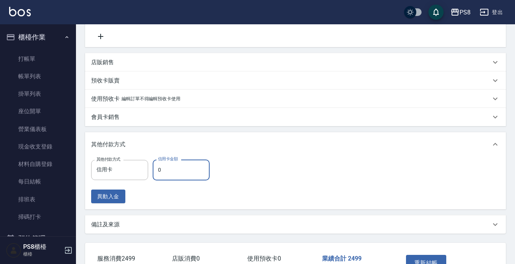
click at [184, 172] on input "0" at bounding box center [181, 170] width 57 height 21
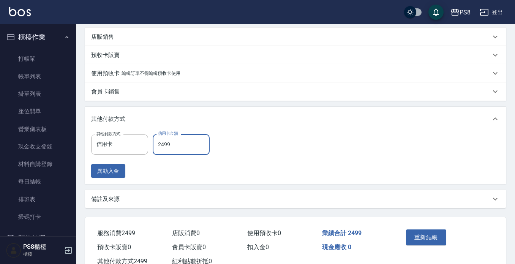
scroll to position [236, 0]
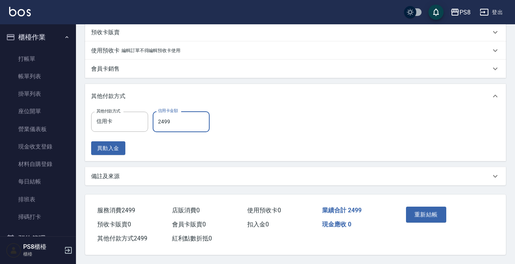
type input "2499"
click at [447, 217] on div "重新結帳" at bounding box center [445, 220] width 103 height 51
click at [444, 215] on button "重新結帳" at bounding box center [426, 215] width 40 height 16
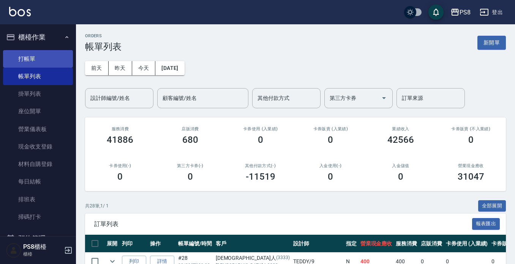
click at [57, 59] on link "打帳單" at bounding box center [38, 58] width 70 height 17
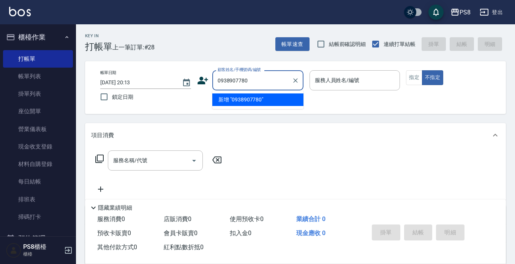
click at [236, 104] on li "新增 "0938907780"" at bounding box center [257, 99] width 91 height 13
type input "0938907780"
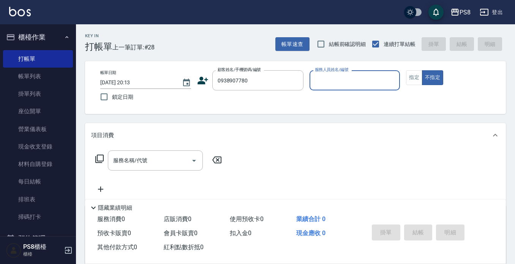
click at [206, 79] on icon at bounding box center [203, 81] width 11 height 8
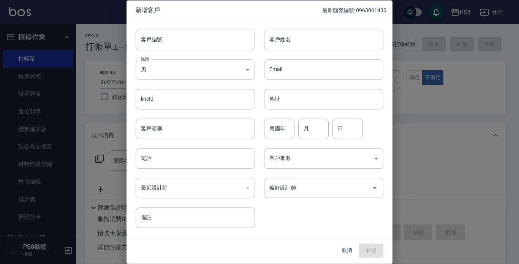
type input "0938907780"
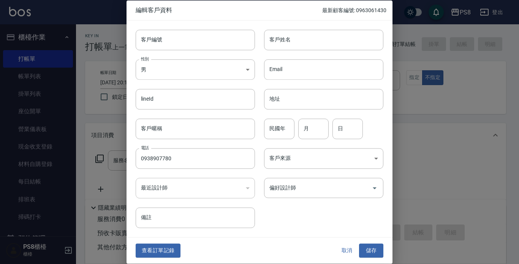
click at [184, 52] on div "性別 男 MALE 性別" at bounding box center [191, 65] width 128 height 30
click at [195, 32] on input "客戶編號" at bounding box center [195, 40] width 119 height 21
click at [169, 155] on input "0938907780" at bounding box center [195, 158] width 119 height 21
click at [193, 47] on input "客戶編號" at bounding box center [195, 40] width 119 height 21
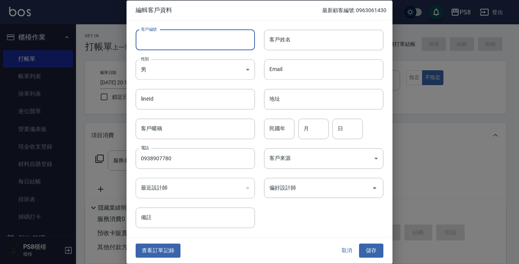
paste input "0938907780"
type input "0938907780"
click at [363, 22] on div "客戶姓名 客戶姓名" at bounding box center [319, 36] width 128 height 30
click at [357, 40] on input "客戶姓名" at bounding box center [323, 40] width 119 height 21
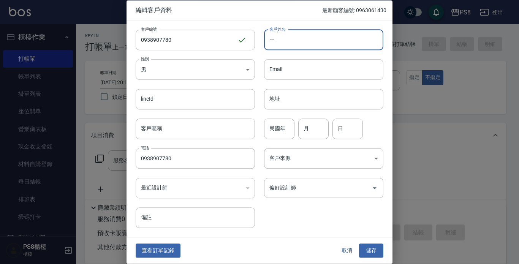
type input "一"
type input "楊庭瑄"
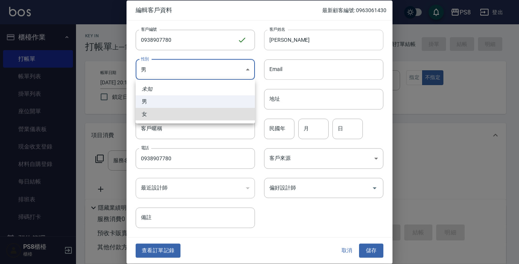
type input "FEMALE"
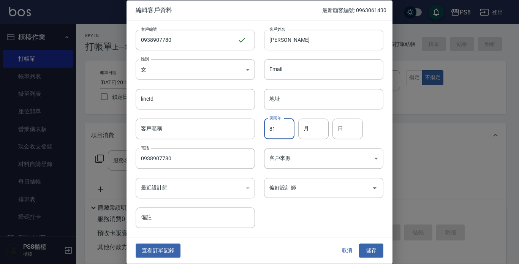
type input "81"
type input "8"
type input "25"
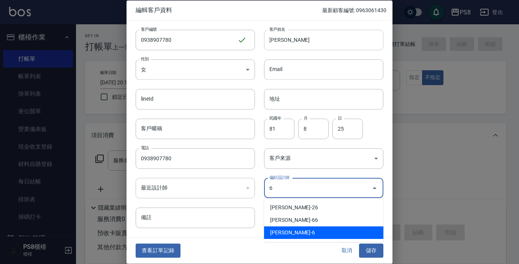
type input "黃雅芳"
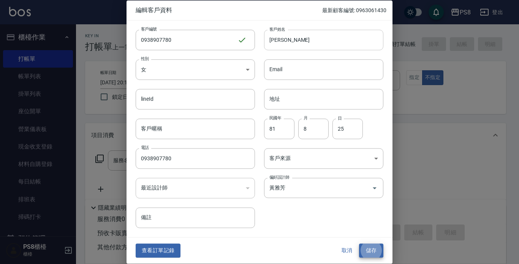
click at [359, 244] on button "儲存" at bounding box center [371, 251] width 24 height 14
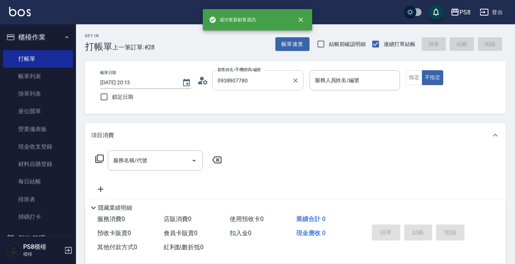
click at [284, 81] on input "0938907780" at bounding box center [252, 80] width 73 height 13
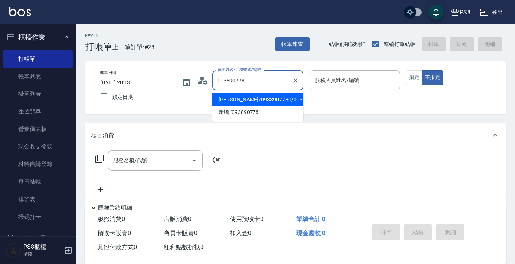
type input "楊庭瑄/0938907780/0938907780"
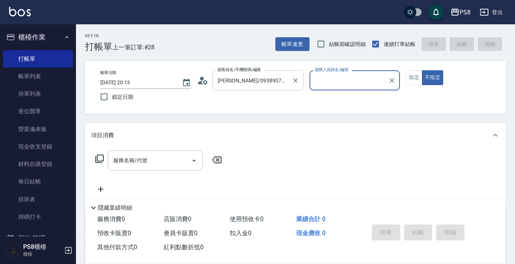
type input "Lita-6"
click at [422, 70] on button "不指定" at bounding box center [432, 77] width 21 height 15
type button "false"
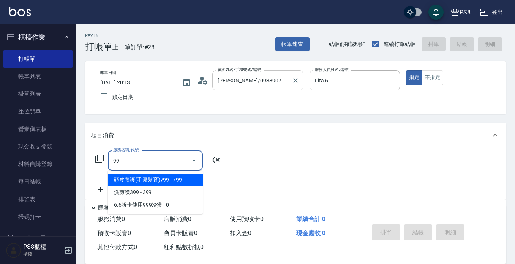
type input "9"
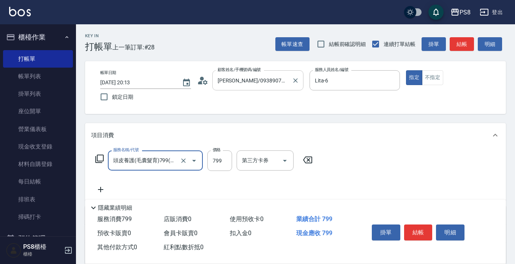
type input "頭皮養護(毛囊髮育)799(112)"
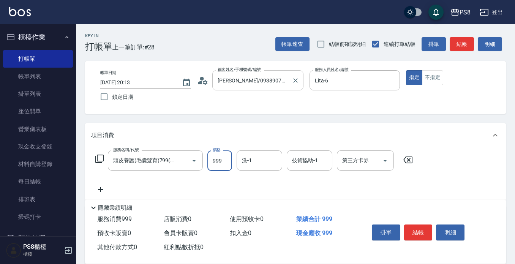
type input "999"
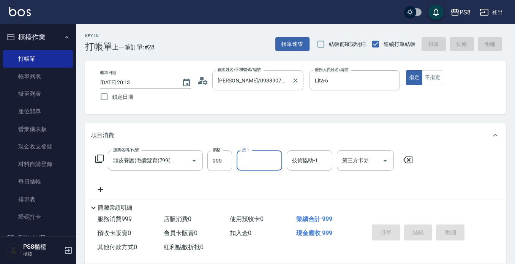
type input "2025/08/22 20:15"
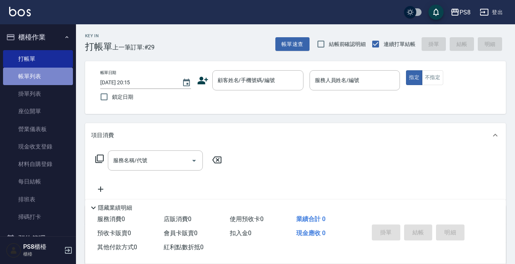
click at [56, 72] on link "帳單列表" at bounding box center [38, 76] width 70 height 17
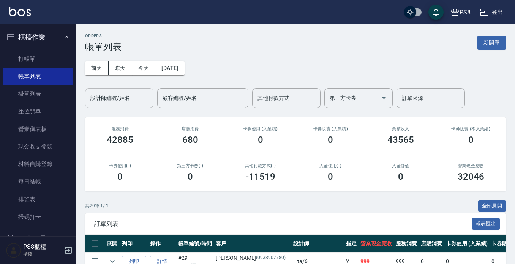
click at [115, 90] on div "設計師編號/姓名" at bounding box center [119, 98] width 68 height 20
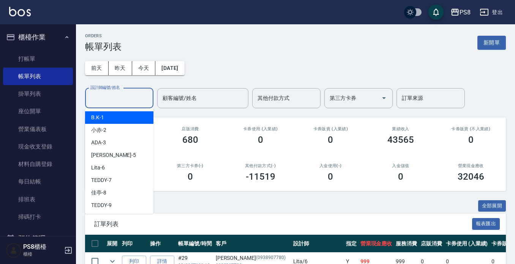
type input "1"
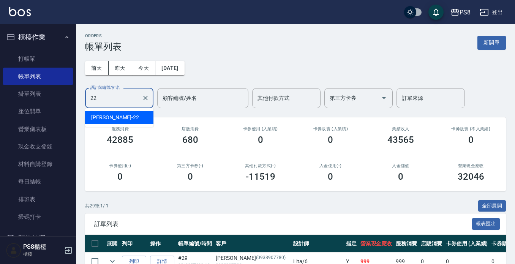
type input "珮安-22"
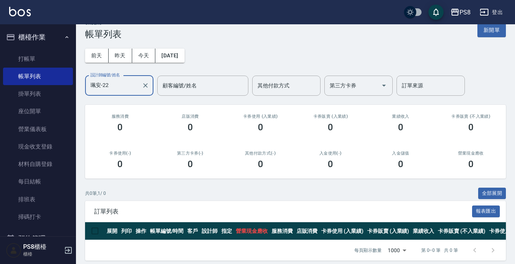
scroll to position [25, 0]
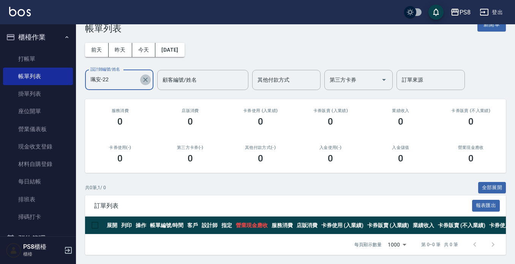
click at [143, 76] on icon "Clear" at bounding box center [146, 80] width 8 height 8
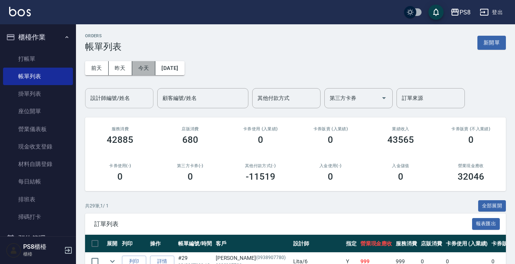
click at [154, 65] on button "今天" at bounding box center [144, 68] width 24 height 14
click at [117, 100] on input "設計師編號/姓名" at bounding box center [120, 98] width 62 height 13
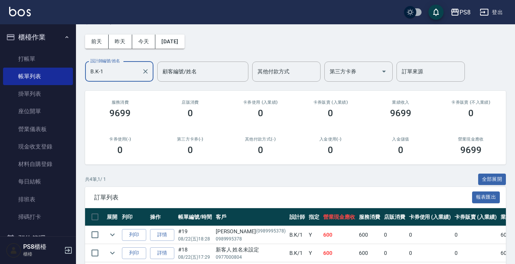
scroll to position [22, 0]
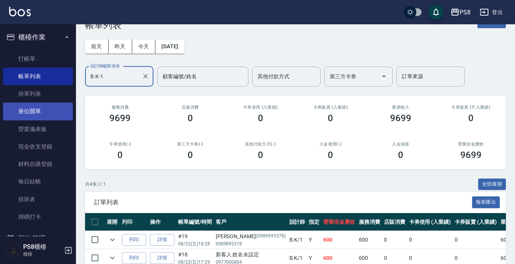
drag, startPoint x: 116, startPoint y: 78, endPoint x: 20, endPoint y: 104, distance: 99.3
click at [61, 88] on div "PS8 登出 櫃檯作業 打帳單 帳單列表 掛單列表 座位開單 營業儀表板 現金收支登錄 材料自購登錄 每日結帳 排班表 掃碼打卡 預約管理 預約管理 單日預約…" at bounding box center [257, 155] width 515 height 355
type input "Jolie-5"
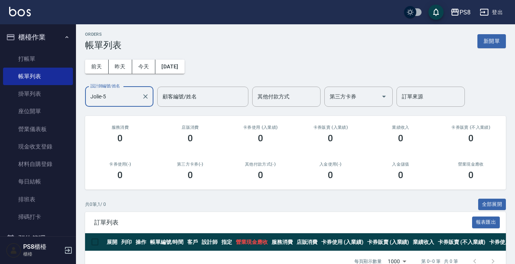
scroll to position [25, 0]
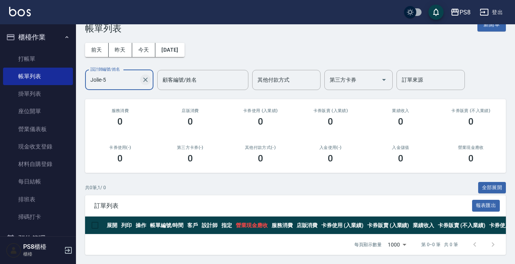
click at [145, 76] on icon "Clear" at bounding box center [146, 80] width 8 height 8
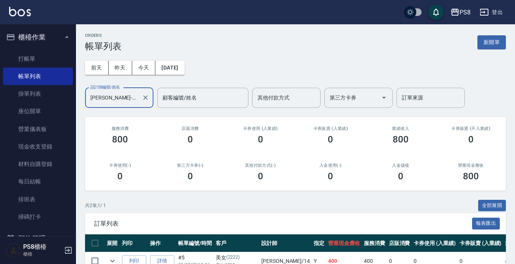
scroll to position [0, 0]
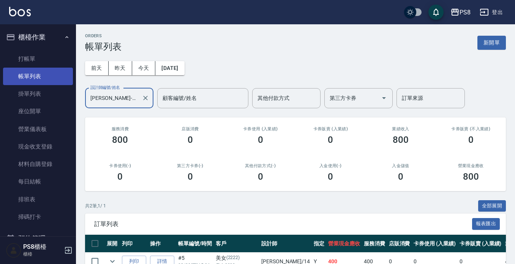
drag, startPoint x: 117, startPoint y: 98, endPoint x: 55, endPoint y: 81, distance: 64.9
click at [72, 85] on div "PS8 登出 櫃檯作業 打帳單 帳單列表 掛單列表 座位開單 營業儀表板 現金收支登錄 材料自購登錄 每日結帳 排班表 掃碼打卡 預約管理 預約管理 單日預約…" at bounding box center [257, 159] width 515 height 319
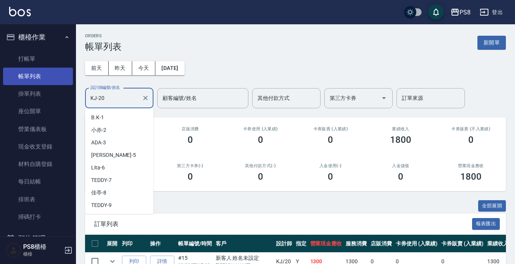
scroll to position [98, 0]
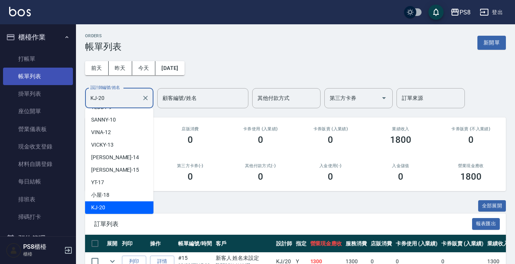
drag, startPoint x: 111, startPoint y: 94, endPoint x: 33, endPoint y: 85, distance: 78.9
click at [38, 86] on div "PS8 登出 櫃檯作業 打帳單 帳單列表 掛單列表 座位開單 營業儀表板 現金收支登錄 材料自購登錄 每日結帳 排班表 掃碼打卡 預約管理 預約管理 單日預約…" at bounding box center [257, 159] width 515 height 319
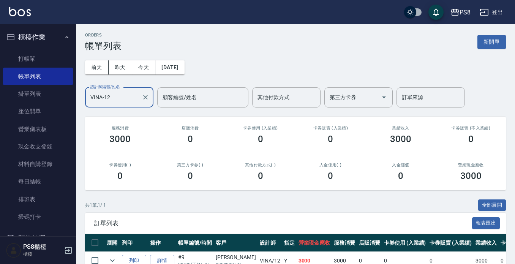
scroll to position [0, 0]
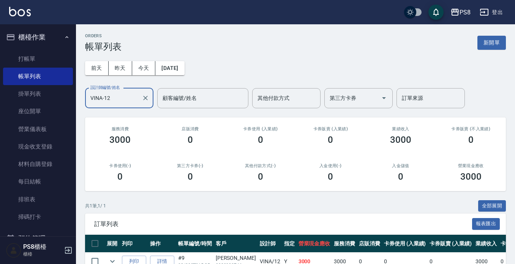
drag, startPoint x: 111, startPoint y: 99, endPoint x: 0, endPoint y: 81, distance: 112.4
click at [49, 85] on div "PS8 登出 櫃檯作業 打帳單 帳單列表 掛單列表 座位開單 營業儀表板 現金收支登錄 材料自購登錄 每日結帳 排班表 掃碼打卡 預約管理 預約管理 單日預約…" at bounding box center [257, 150] width 515 height 301
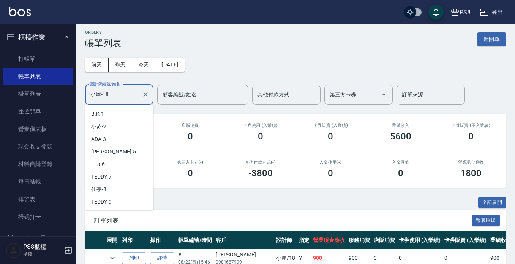
scroll to position [86, 0]
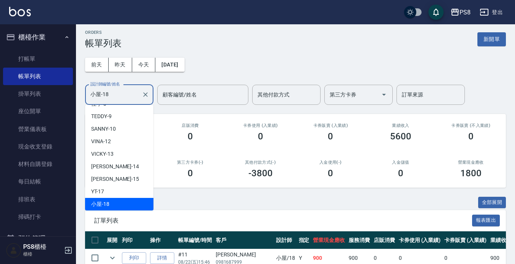
drag, startPoint x: 121, startPoint y: 90, endPoint x: 0, endPoint y: 82, distance: 121.1
click at [0, 82] on div "PS8 登出 櫃檯作業 打帳單 帳單列表 掛單列表 座位開單 營業儀表板 現金收支登錄 材料自購登錄 每日結帳 排班表 掃碼打卡 預約管理 預約管理 單日預約…" at bounding box center [257, 165] width 515 height 337
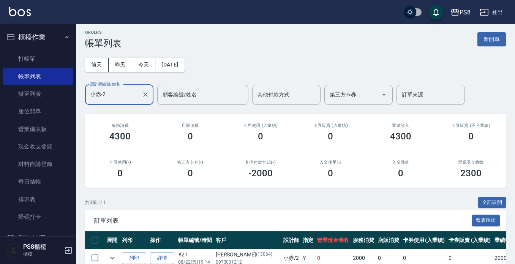
scroll to position [0, 0]
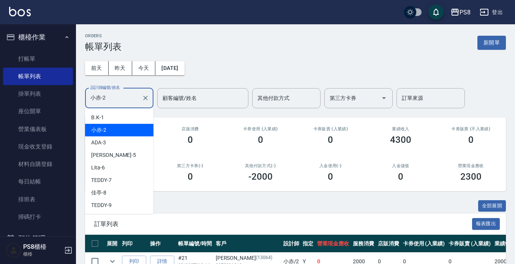
drag, startPoint x: 82, startPoint y: 101, endPoint x: 76, endPoint y: 96, distance: 8.1
click at [81, 101] on div "ORDERS 帳單列表 新開單 前天 昨天 今天 2025/08/22 設計師編號/姓名 小赤-2 設計師編號/姓名 顧客編號/姓名 顧客編號/姓名 其他付款…" at bounding box center [295, 180] width 439 height 313
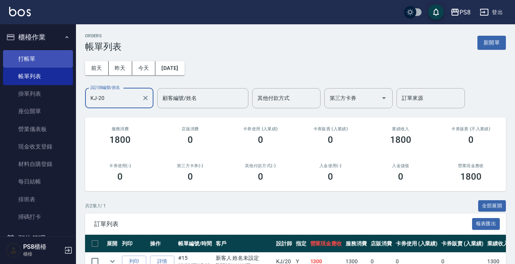
type input "KJ-20"
drag, startPoint x: 44, startPoint y: 51, endPoint x: 41, endPoint y: 51, distance: 3.8
click at [44, 51] on link "打帳單" at bounding box center [38, 58] width 70 height 17
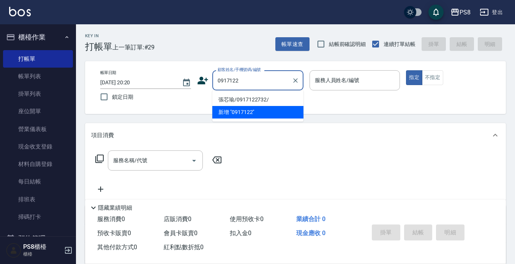
click at [220, 95] on li "張芯瑜/0917122732/" at bounding box center [257, 99] width 91 height 13
type input "張芯瑜/0917122732/"
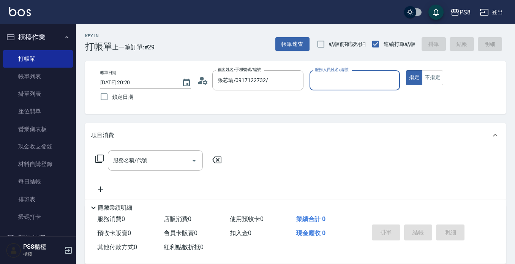
type input "1"
type input "20"
type button "true"
type input "KJ-20"
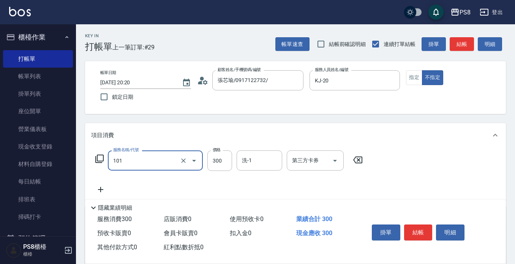
type input "洗髮(101)"
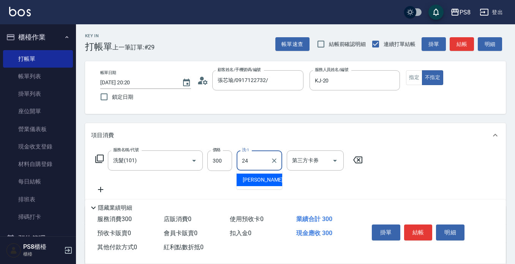
type input "婷婷-24"
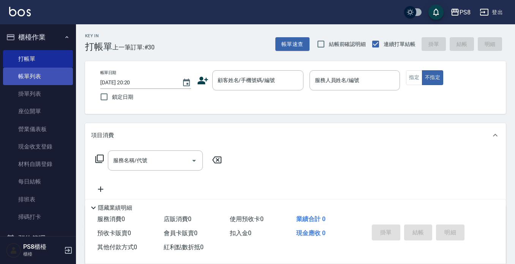
click at [59, 83] on link "帳單列表" at bounding box center [38, 76] width 70 height 17
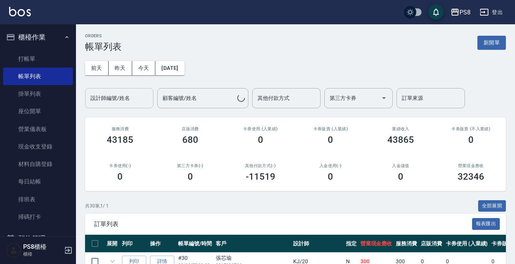
click at [134, 97] on input "設計師編號/姓名" at bounding box center [120, 98] width 62 height 13
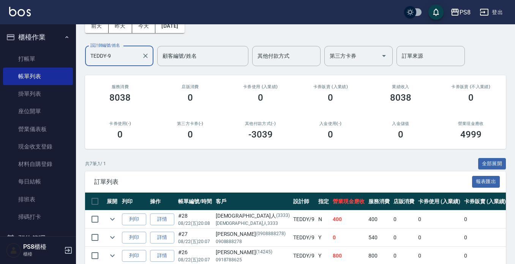
scroll to position [0, 0]
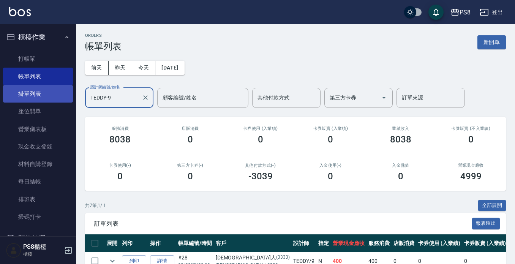
drag, startPoint x: 81, startPoint y: 95, endPoint x: 27, endPoint y: 88, distance: 54.8
click at [31, 88] on div "PS8 登出 櫃檯作業 打帳單 帳單列表 掛單列表 座位開單 營業儀表板 現金收支登錄 材料自購登錄 每日結帳 排班表 掃碼打卡 預約管理 預約管理 單日預約…" at bounding box center [257, 205] width 515 height 410
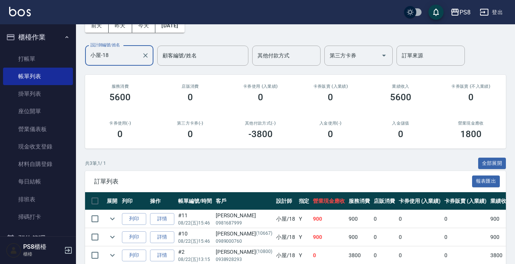
scroll to position [0, 0]
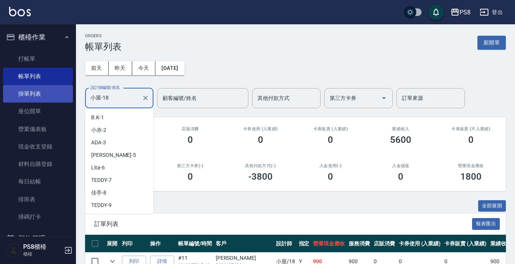
drag, startPoint x: 112, startPoint y: 97, endPoint x: 64, endPoint y: 88, distance: 48.3
click at [70, 88] on div "PS8 登出 櫃檯作業 打帳單 帳單列表 掛單列表 座位開單 營業儀表板 現金收支登錄 材料自購登錄 每日結帳 排班表 掃碼打卡 預約管理 預約管理 單日預約…" at bounding box center [257, 168] width 515 height 337
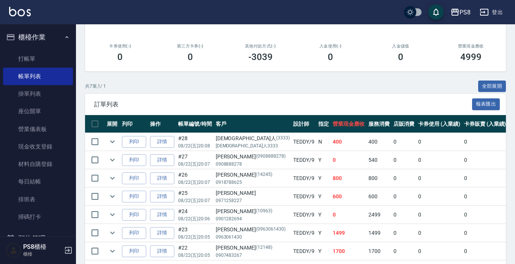
scroll to position [38, 0]
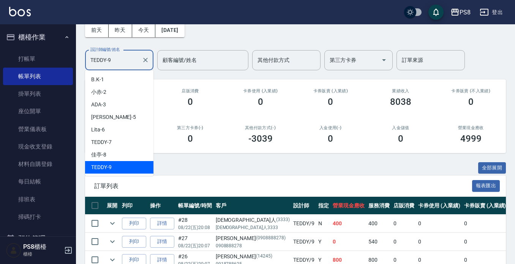
drag, startPoint x: 123, startPoint y: 56, endPoint x: 0, endPoint y: 74, distance: 124.4
click at [0, 61] on div "PS8 登出 櫃檯作業 打帳單 帳單列表 掛單列表 座位開單 營業儀表板 現金收支登錄 材料自購登錄 每日結帳 排班表 掃碼打卡 預約管理 預約管理 單日預約…" at bounding box center [257, 167] width 515 height 410
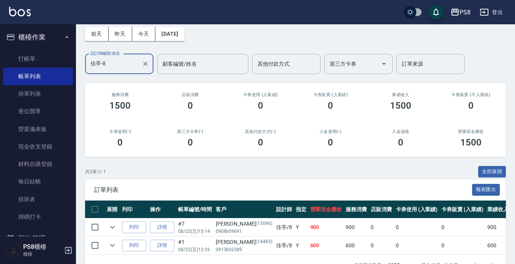
scroll to position [61, 0]
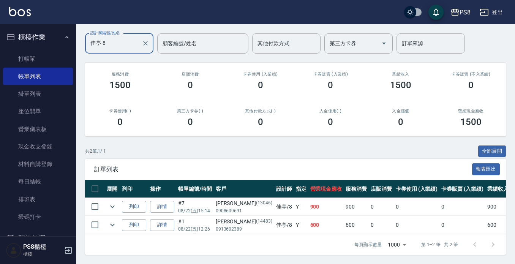
drag, startPoint x: 68, startPoint y: 43, endPoint x: 43, endPoint y: 48, distance: 25.7
click at [57, 44] on div "PS8 登出 櫃檯作業 打帳單 帳單列表 掛單列表 座位開單 營業儀表板 現金收支登錄 材料自購登錄 每日結帳 排班表 掃碼打卡 預約管理 預約管理 單日預約…" at bounding box center [257, 104] width 515 height 319
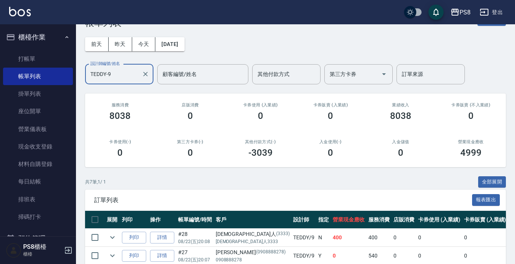
scroll to position [0, 0]
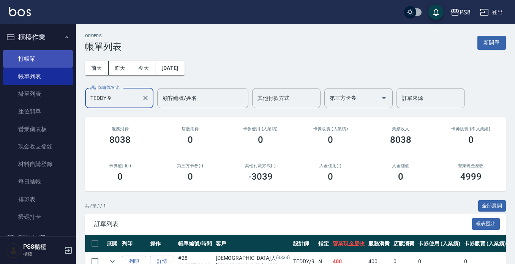
type input "TEDDY-9"
click at [48, 62] on link "打帳單" at bounding box center [38, 58] width 70 height 17
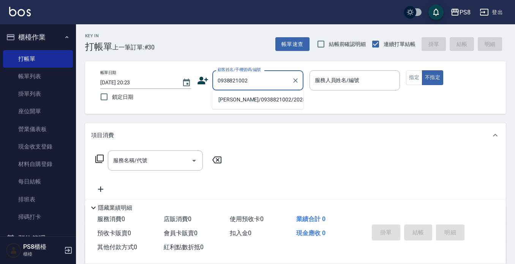
click at [234, 102] on li "林怡萱/0938821002/20257" at bounding box center [257, 99] width 91 height 13
type input "林怡萱/0938821002/20257"
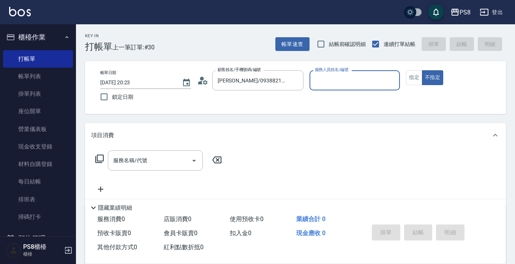
type input "Joan-14"
click at [200, 82] on icon at bounding box center [200, 82] width 5 height 3
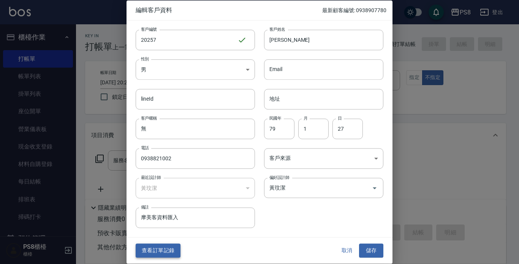
click at [150, 251] on button "查看訂單記錄" at bounding box center [158, 251] width 45 height 14
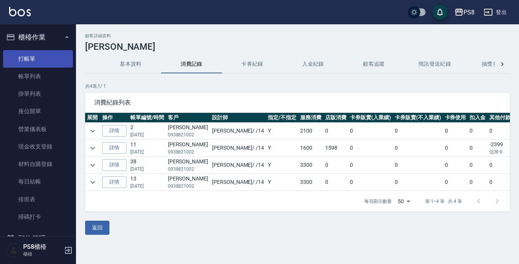
click at [22, 62] on link "打帳單" at bounding box center [38, 58] width 70 height 17
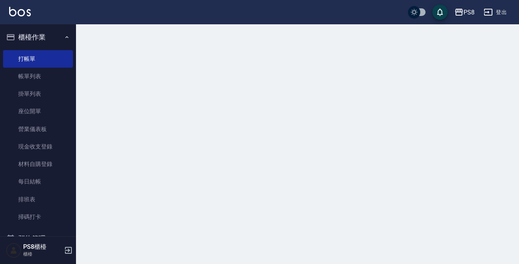
click at [32, 39] on button "櫃檯作業" at bounding box center [38, 37] width 70 height 20
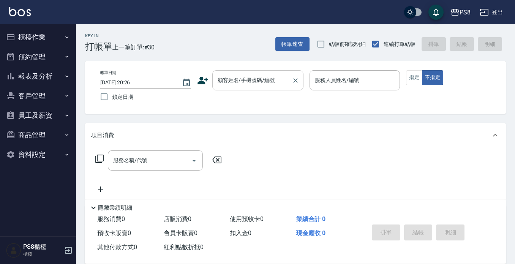
click at [226, 81] on input "顧客姓名/手機號碼/編號" at bounding box center [252, 80] width 73 height 13
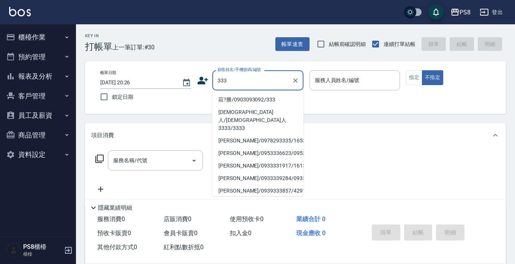
click at [233, 99] on li "莊?勝/0903093092/333" at bounding box center [257, 99] width 91 height 13
type input "莊?勝/0903093092/333"
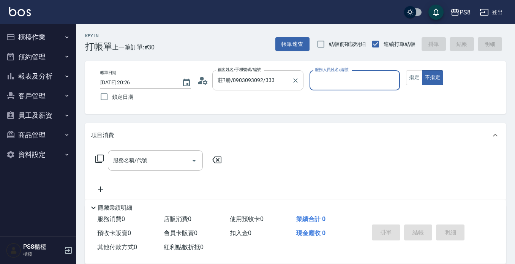
click at [294, 81] on icon "Clear" at bounding box center [296, 81] width 8 height 8
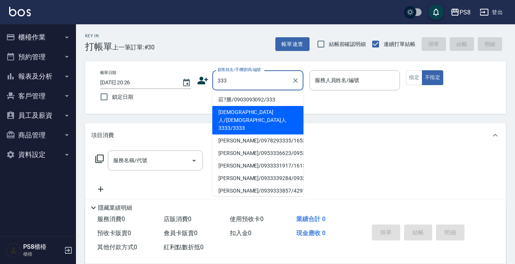
click at [237, 108] on li "外國人/外國人3333/3333" at bounding box center [257, 120] width 91 height 29
type input "外國人/外國人3333/3333"
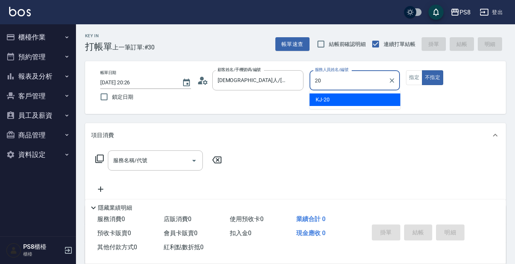
type input "KJ-20"
type button "false"
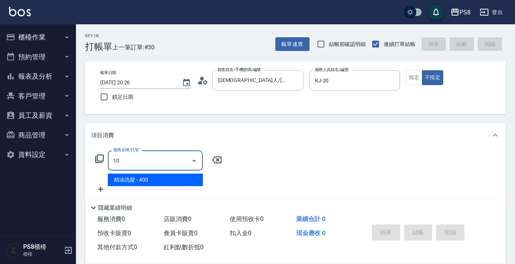
type input "1"
type input "洗剪400(201)"
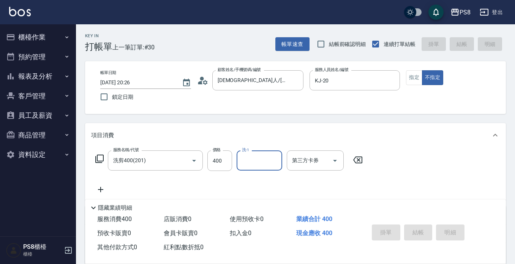
type input "2025/08/22 20:27"
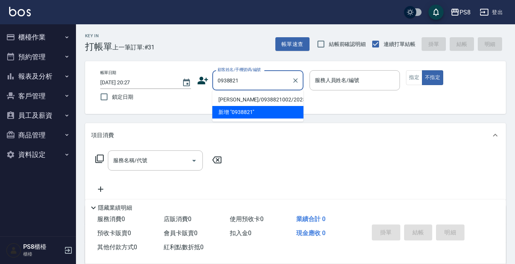
click at [239, 99] on li "林怡萱/0938821002/20257" at bounding box center [257, 99] width 91 height 13
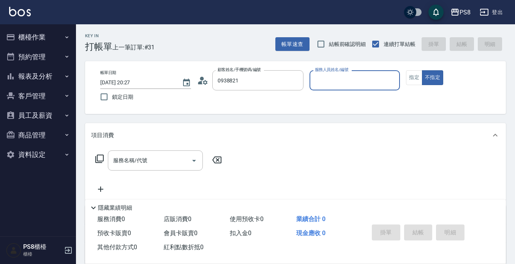
type input "林怡萱/0938821002/20257"
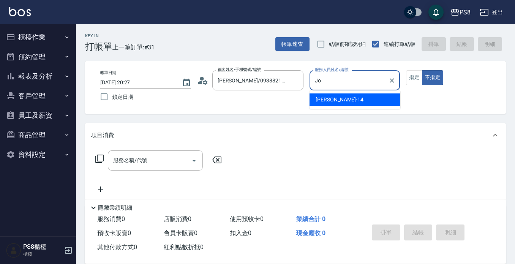
type input "J"
type input "VINA-12"
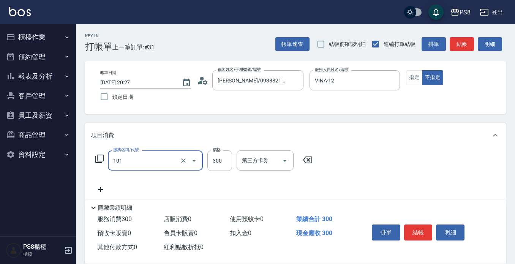
type input "洗髮(101)"
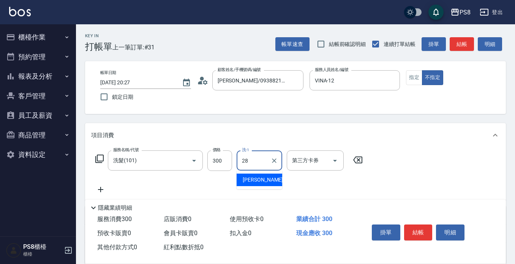
type input "姵蓁-28"
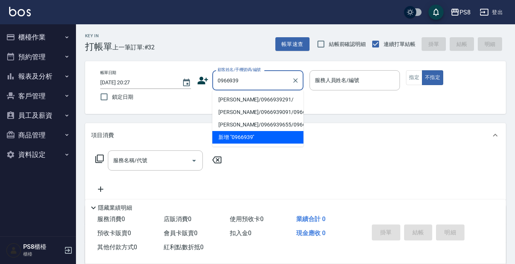
click at [223, 97] on li "蕭妍安/0966939291/" at bounding box center [257, 99] width 91 height 13
type input "蕭妍安/0966939291/"
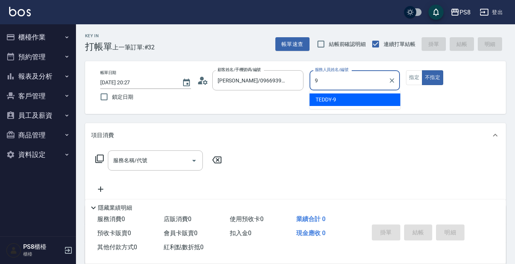
type input "TEDDY-9"
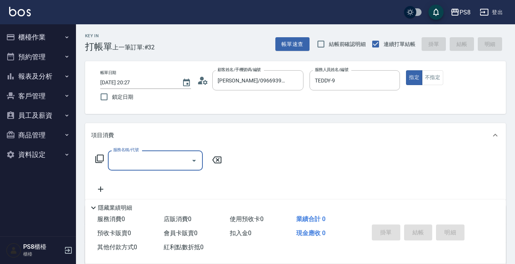
type input "2"
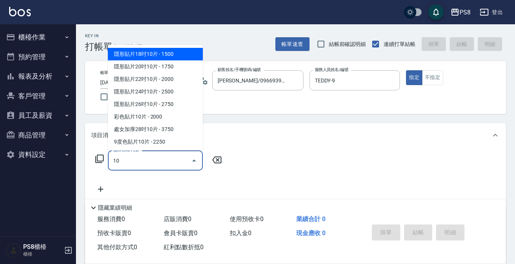
type input "1"
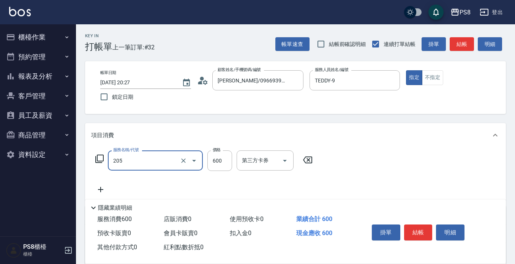
type input "A級洗剪600(205)"
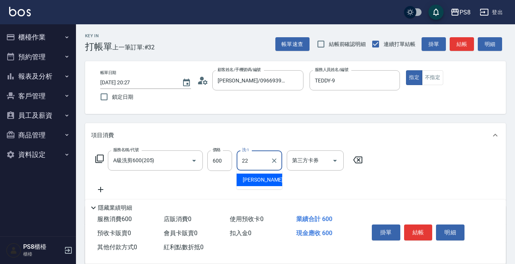
type input "珮安-22"
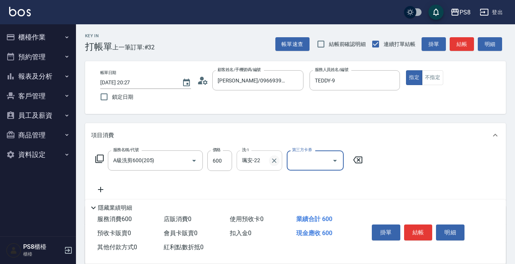
click at [273, 163] on icon "Clear" at bounding box center [275, 161] width 8 height 8
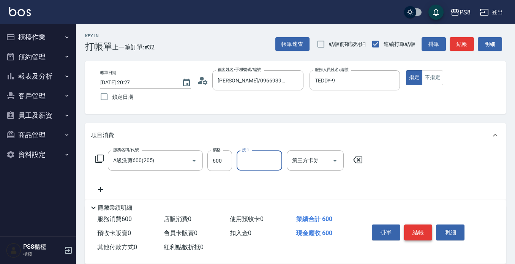
click at [413, 228] on button "結帳" at bounding box center [418, 233] width 29 height 16
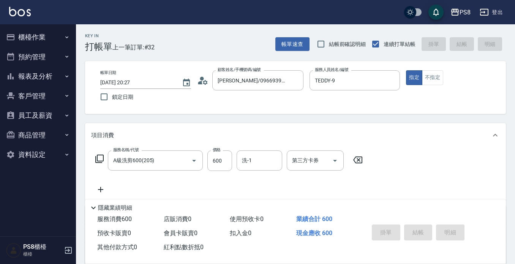
type input "2025/08/22 20:29"
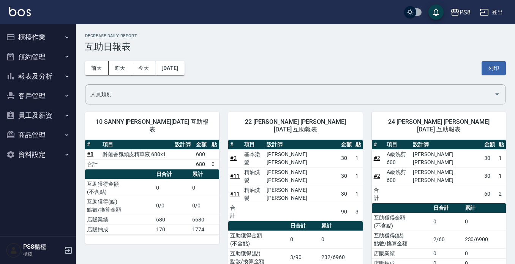
click at [31, 36] on button "櫃檯作業" at bounding box center [38, 37] width 70 height 20
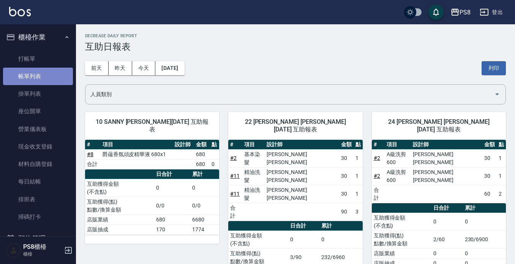
click at [44, 73] on link "帳單列表" at bounding box center [38, 76] width 70 height 17
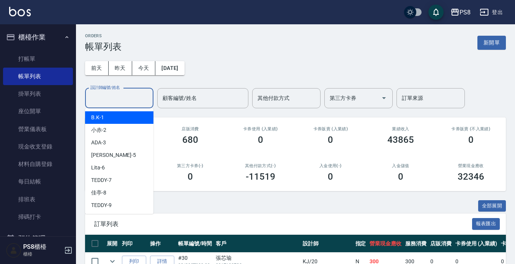
click at [141, 101] on input "設計師編號/姓名" at bounding box center [120, 98] width 62 height 13
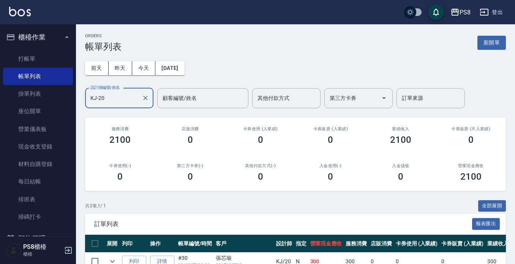
scroll to position [79, 0]
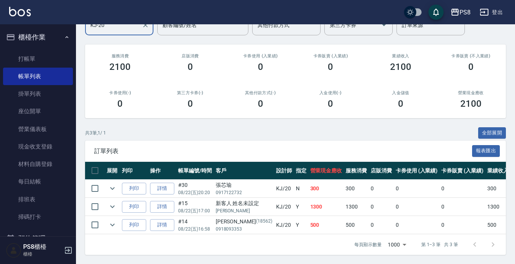
type input "KJ-20"
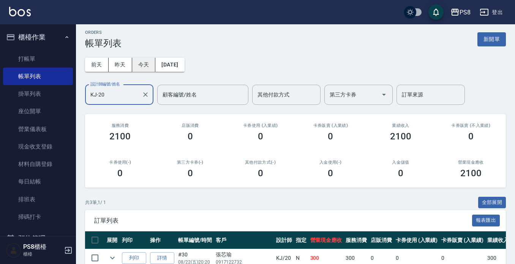
scroll to position [0, 0]
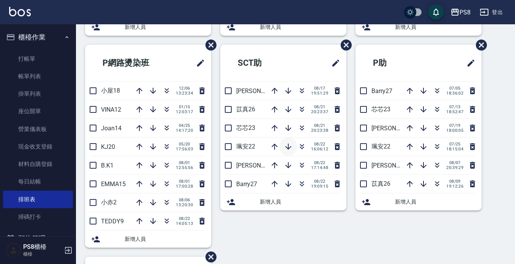
scroll to position [228, 0]
click at [298, 147] on icon "button" at bounding box center [302, 146] width 9 height 9
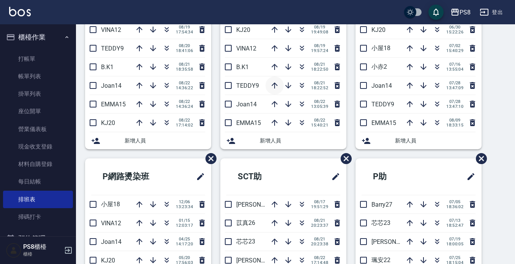
scroll to position [38, 0]
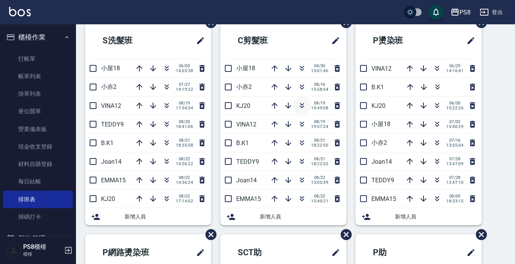
click at [300, 106] on icon "button" at bounding box center [302, 105] width 9 height 9
click at [299, 142] on icon "button" at bounding box center [302, 142] width 9 height 9
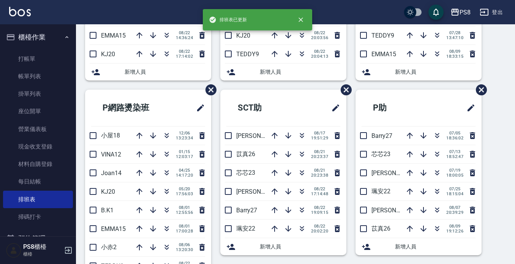
scroll to position [190, 0]
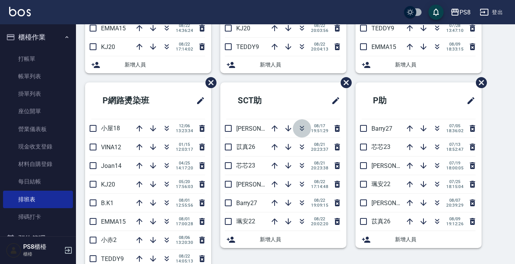
click at [299, 130] on icon "button" at bounding box center [302, 128] width 9 height 9
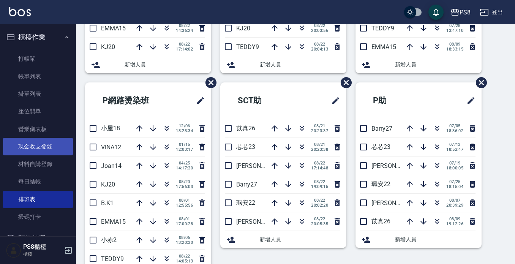
click at [42, 149] on link "現金收支登錄" at bounding box center [38, 146] width 70 height 17
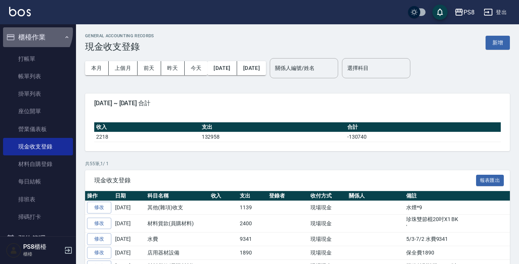
click at [35, 32] on button "櫃檯作業" at bounding box center [38, 37] width 70 height 20
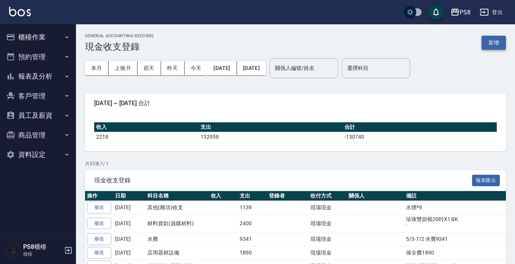
click at [499, 44] on button "新增" at bounding box center [494, 43] width 24 height 14
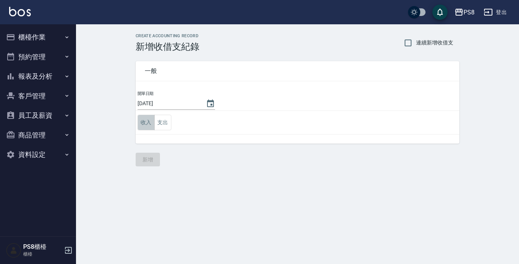
click at [140, 123] on button "收入" at bounding box center [146, 123] width 17 height 16
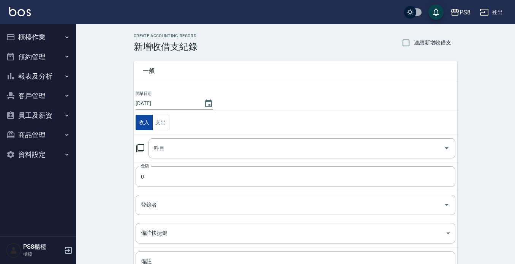
click at [167, 151] on input "科目" at bounding box center [296, 148] width 289 height 13
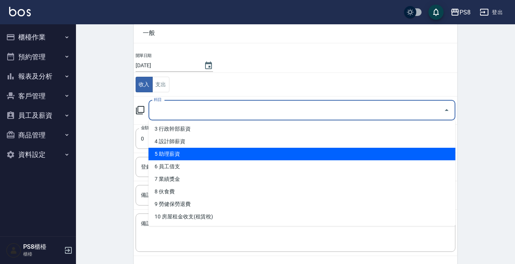
scroll to position [38, 0]
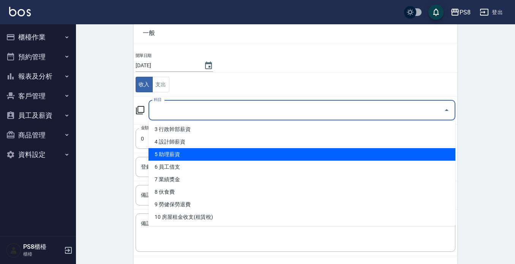
click at [185, 155] on li "5 助理薪資" at bounding box center [302, 154] width 307 height 13
type input "5 助理薪資"
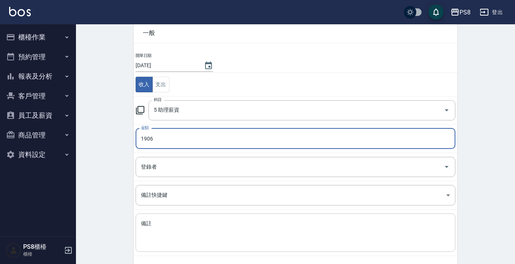
type input "1906"
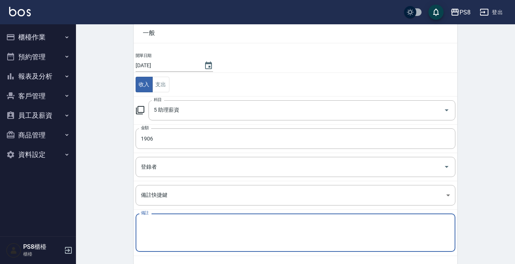
click at [164, 228] on textarea "備註" at bounding box center [295, 233] width 309 height 26
click at [151, 222] on textarea "助理P5支援" at bounding box center [295, 233] width 309 height 26
click at [181, 224] on textarea "助理 P5支援" at bounding box center [295, 233] width 309 height 26
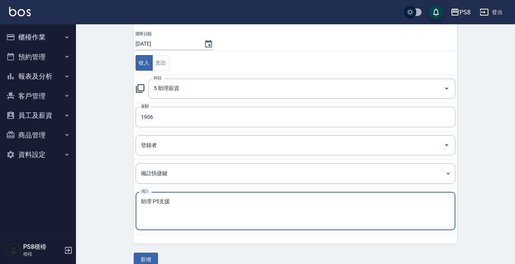
scroll to position [71, 0]
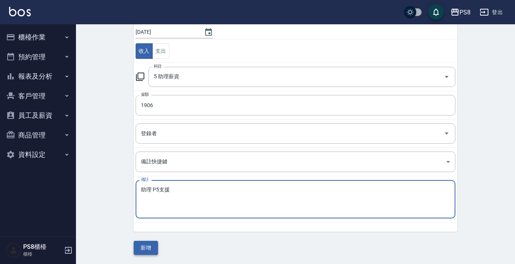
type textarea "助理 P5支援"
click at [155, 249] on button "新增" at bounding box center [146, 248] width 24 height 14
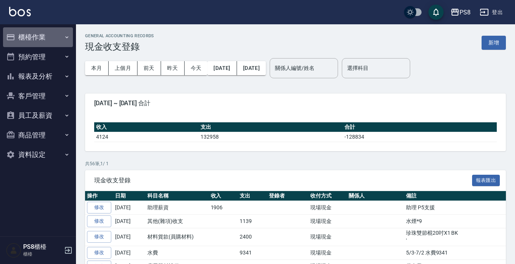
click at [52, 39] on button "櫃檯作業" at bounding box center [38, 37] width 70 height 20
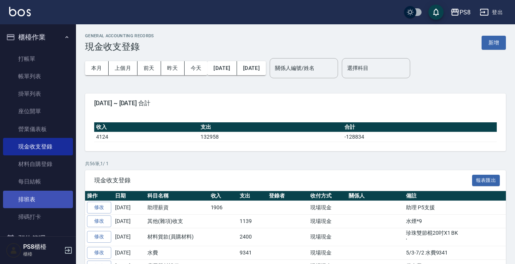
click at [43, 199] on link "排班表" at bounding box center [38, 199] width 70 height 17
click at [54, 35] on button "櫃檯作業" at bounding box center [38, 37] width 70 height 20
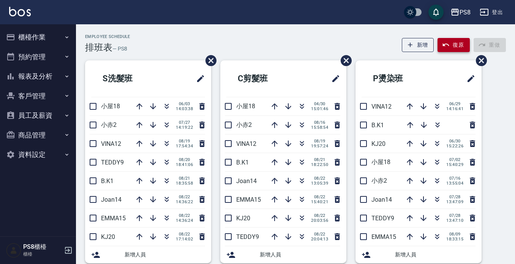
click at [447, 45] on icon "button" at bounding box center [446, 45] width 8 height 8
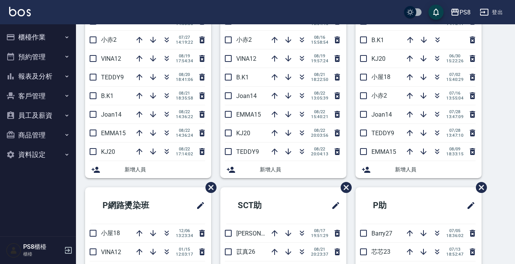
scroll to position [76, 0]
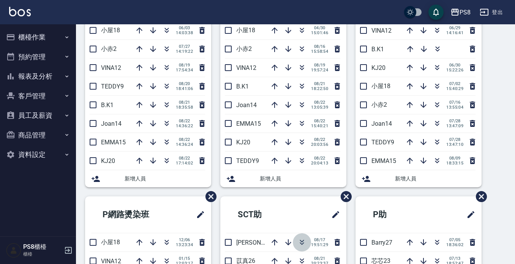
click at [298, 245] on icon "button" at bounding box center [302, 242] width 9 height 9
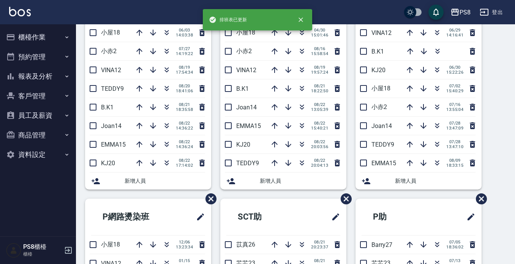
scroll to position [0, 0]
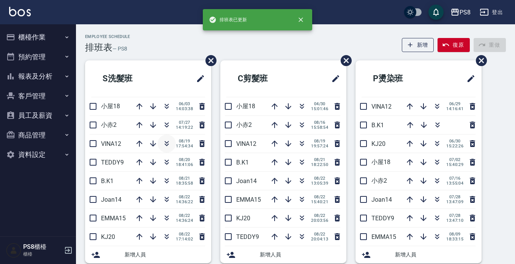
click at [163, 145] on icon "button" at bounding box center [166, 143] width 9 height 9
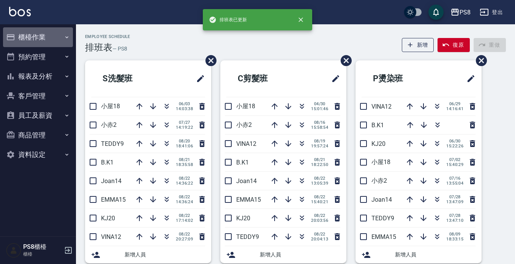
click at [16, 35] on button "櫃檯作業" at bounding box center [38, 37] width 70 height 20
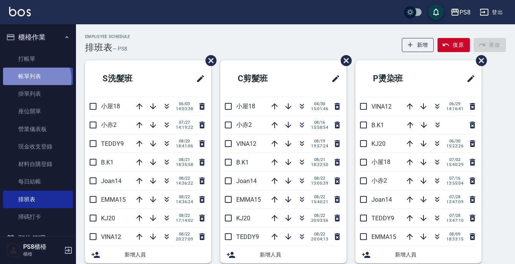
click at [36, 79] on link "帳單列表" at bounding box center [38, 76] width 70 height 17
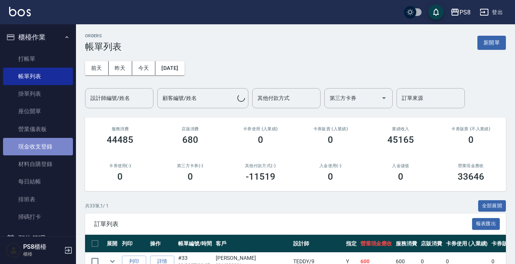
click at [40, 147] on link "現金收支登錄" at bounding box center [38, 146] width 70 height 17
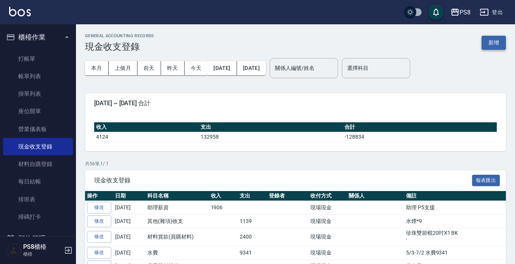
click at [492, 44] on button "新增" at bounding box center [494, 43] width 24 height 14
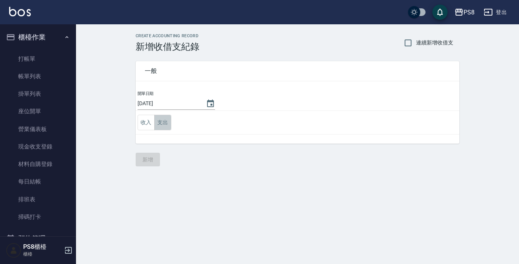
click at [165, 124] on button "支出" at bounding box center [162, 123] width 17 height 16
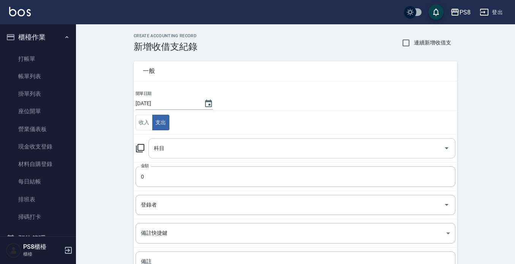
drag, startPoint x: 174, startPoint y: 159, endPoint x: 174, endPoint y: 149, distance: 9.5
click at [174, 156] on td "科目 科目" at bounding box center [296, 148] width 324 height 28
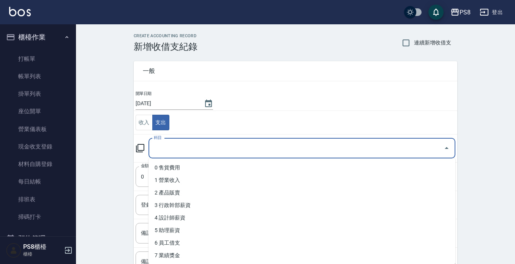
click at [174, 149] on input "科目" at bounding box center [296, 148] width 289 height 13
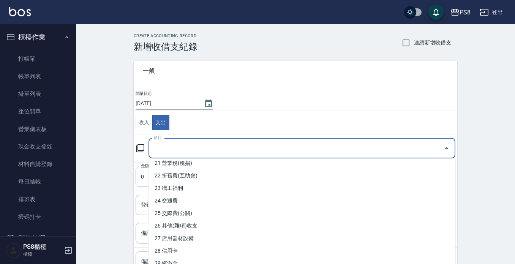
scroll to position [266, 0]
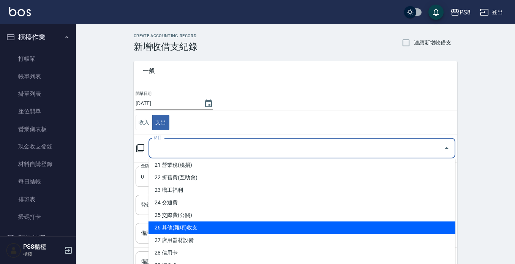
click at [198, 225] on li "26 其他(雜項)收支" at bounding box center [302, 228] width 307 height 13
type input "26 其他(雜項)收支"
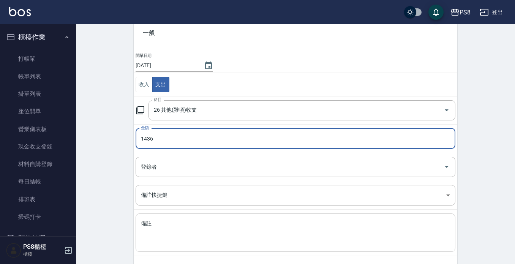
scroll to position [71, 0]
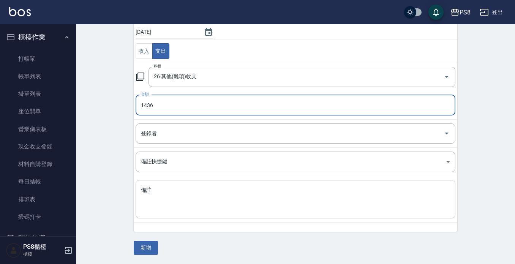
type input "1436"
click at [202, 207] on textarea "備註" at bounding box center [295, 200] width 309 height 26
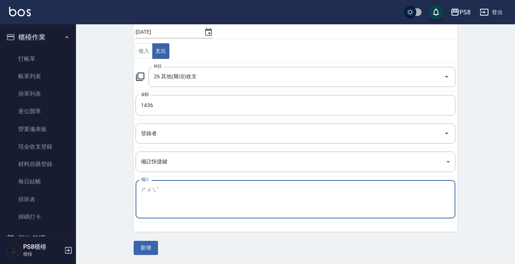
type textarea "脽"
type textarea "水煙*5 拜拜餅乾"
click at [152, 245] on button "新增" at bounding box center [146, 248] width 24 height 14
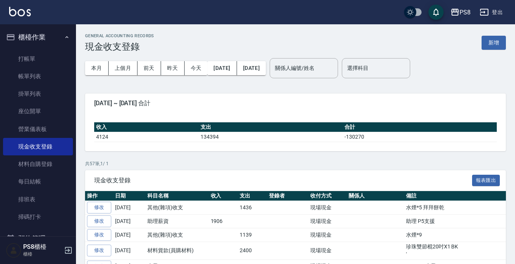
click at [22, 35] on button "櫃檯作業" at bounding box center [38, 37] width 70 height 20
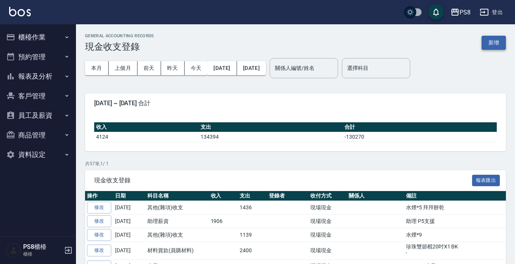
click at [491, 40] on button "新增" at bounding box center [494, 43] width 24 height 14
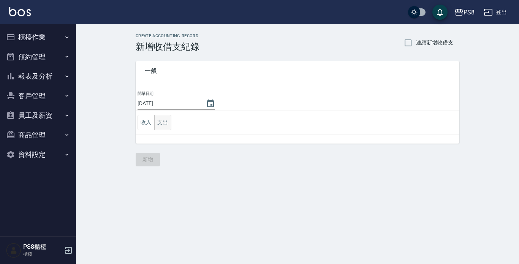
click at [164, 126] on button "支出" at bounding box center [162, 123] width 17 height 16
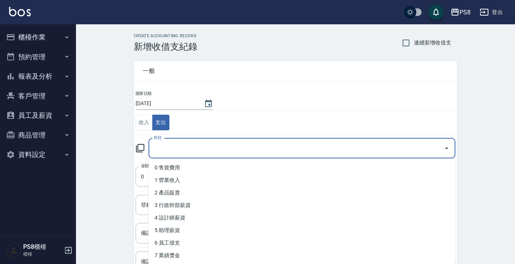
click at [182, 146] on input "科目" at bounding box center [296, 148] width 289 height 13
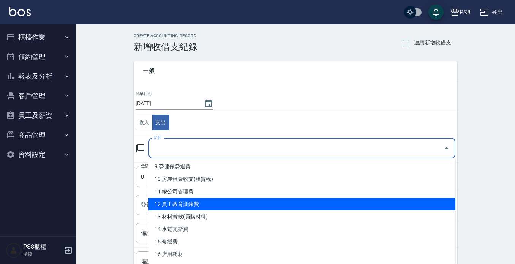
scroll to position [152, 0]
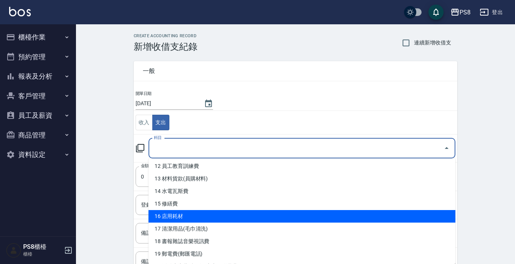
click at [187, 212] on li "16 店用耗材" at bounding box center [302, 216] width 307 height 13
type input "16 店用耗材"
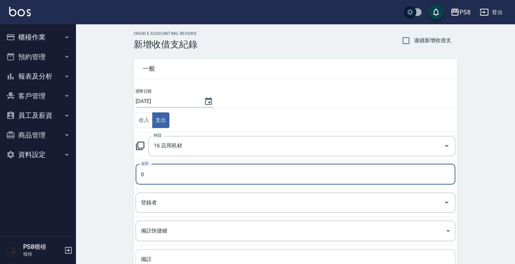
scroll to position [71, 0]
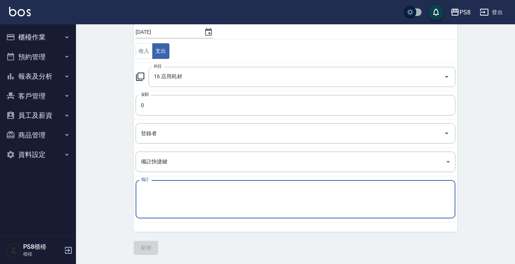
click at [184, 210] on textarea "備註" at bounding box center [295, 200] width 309 height 26
type textarea "防濕巾*8"
click at [205, 106] on input "0" at bounding box center [296, 105] width 320 height 21
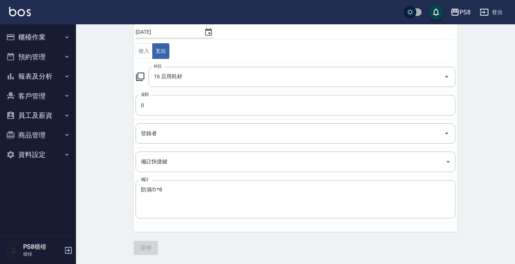
click at [44, 39] on button "櫃檯作業" at bounding box center [38, 37] width 70 height 20
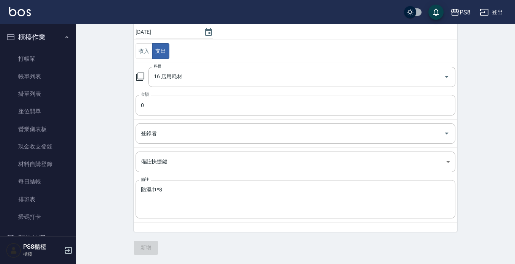
click at [41, 35] on button "櫃檯作業" at bounding box center [38, 37] width 70 height 20
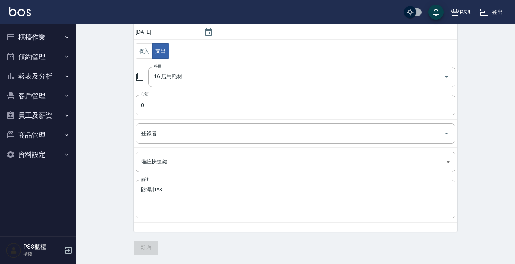
click at [48, 76] on button "報表及分析" at bounding box center [38, 77] width 70 height 20
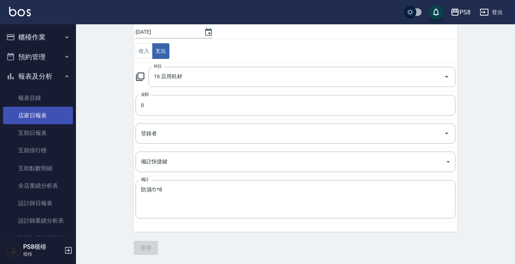
click at [47, 117] on link "店家日報表" at bounding box center [38, 115] width 70 height 17
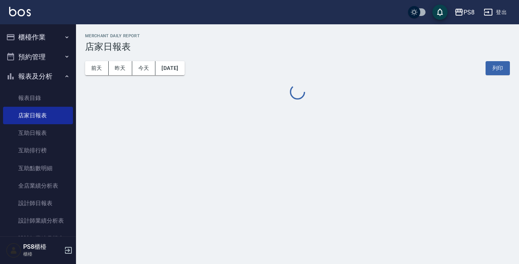
click at [52, 75] on button "報表及分析" at bounding box center [38, 77] width 70 height 20
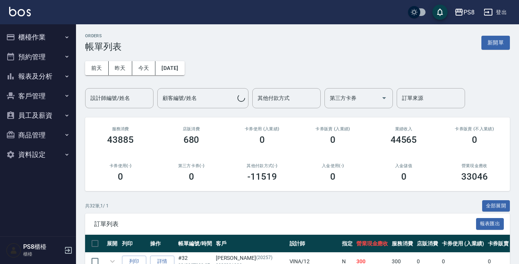
click at [136, 63] on button "今天" at bounding box center [144, 68] width 24 height 14
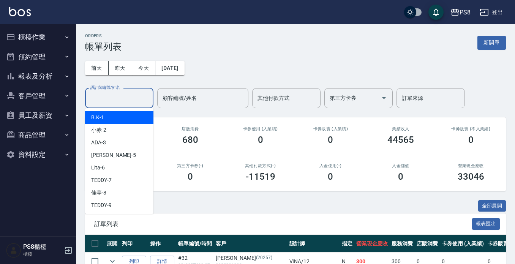
click at [125, 98] on div "設計師編號/姓名 設計師編號/姓名" at bounding box center [119, 98] width 68 height 20
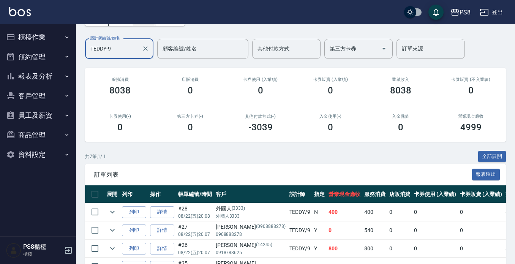
scroll to position [0, 0]
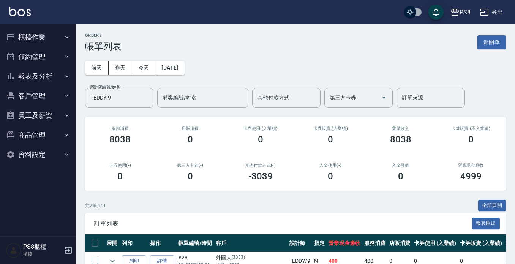
type input "TEDDY-9"
click at [57, 35] on button "櫃檯作業" at bounding box center [38, 37] width 70 height 20
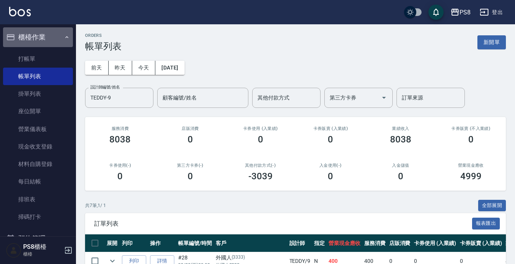
click at [39, 37] on button "櫃檯作業" at bounding box center [38, 37] width 70 height 20
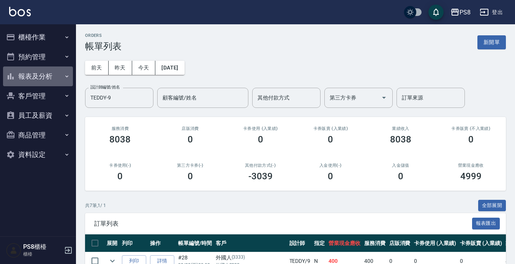
click at [43, 74] on button "報表及分析" at bounding box center [38, 77] width 70 height 20
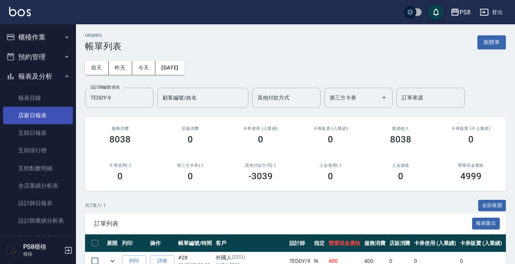
click at [44, 112] on link "店家日報表" at bounding box center [38, 115] width 70 height 17
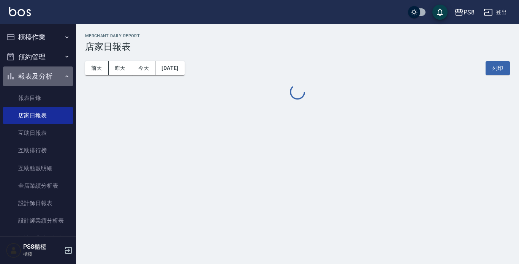
click at [43, 72] on button "報表及分析" at bounding box center [38, 77] width 70 height 20
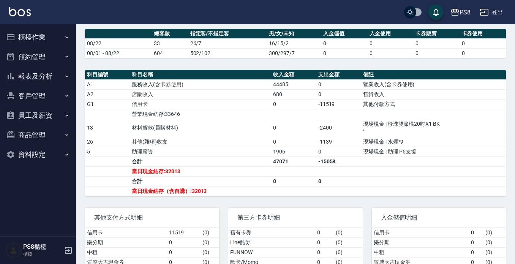
scroll to position [228, 0]
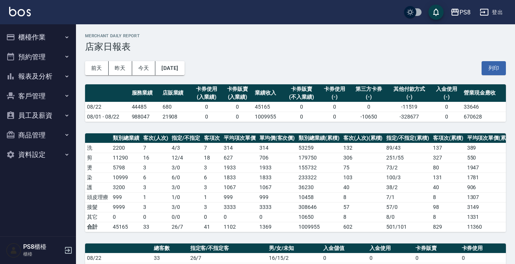
click at [31, 33] on button "櫃檯作業" at bounding box center [38, 37] width 70 height 20
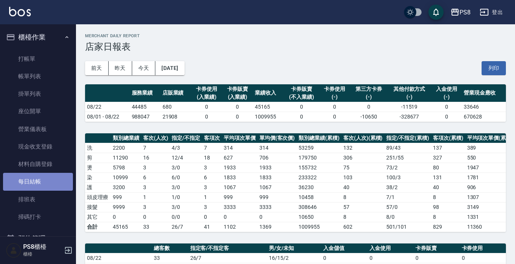
click at [44, 178] on link "每日結帳" at bounding box center [38, 181] width 70 height 17
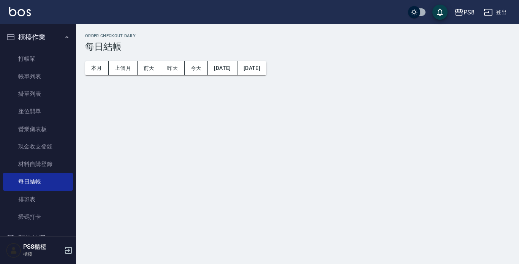
drag, startPoint x: 47, startPoint y: 29, endPoint x: 106, endPoint y: 6, distance: 63.7
click at [47, 30] on button "櫃檯作業" at bounding box center [38, 37] width 70 height 20
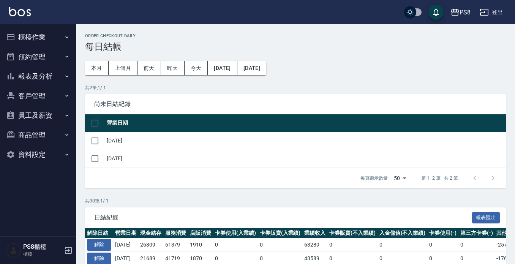
click at [94, 125] on input "checkbox" at bounding box center [95, 123] width 16 height 16
checkbox input "true"
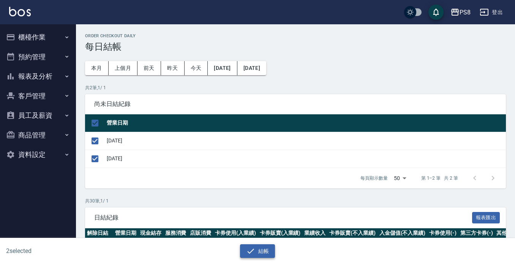
click at [263, 247] on button "結帳" at bounding box center [257, 251] width 35 height 14
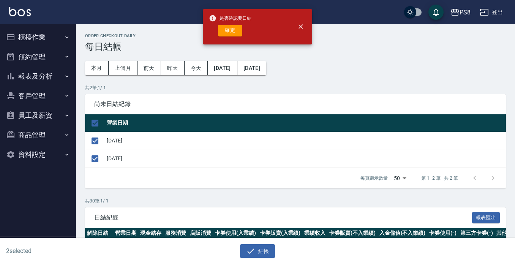
click at [223, 31] on button "確定" at bounding box center [230, 31] width 24 height 12
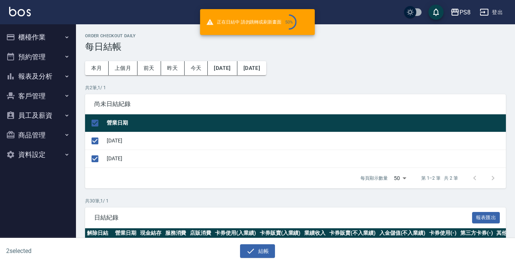
checkbox input "false"
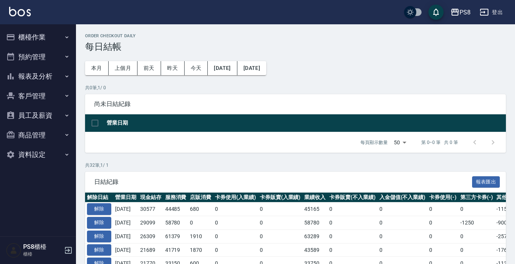
click at [41, 78] on button "報表及分析" at bounding box center [38, 77] width 70 height 20
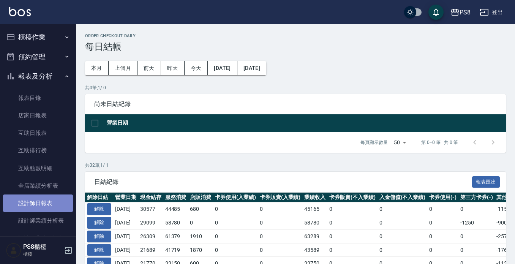
click at [43, 197] on link "設計師日報表" at bounding box center [38, 203] width 70 height 17
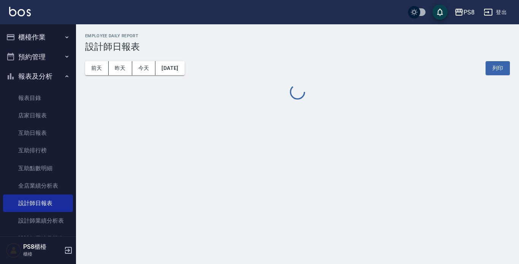
click at [44, 80] on button "報表及分析" at bounding box center [38, 77] width 70 height 20
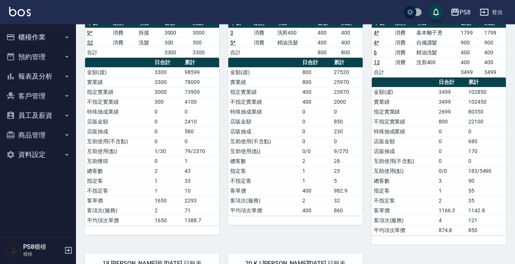
scroll to position [646, 0]
